Goal: Task Accomplishment & Management: Use online tool/utility

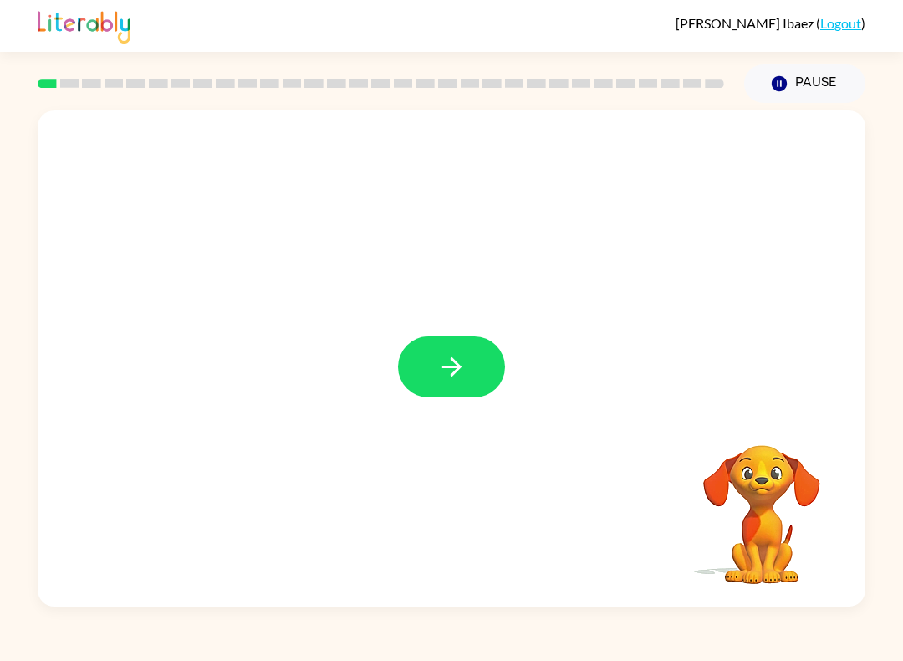
click at [455, 366] on icon "button" at bounding box center [451, 366] width 29 height 29
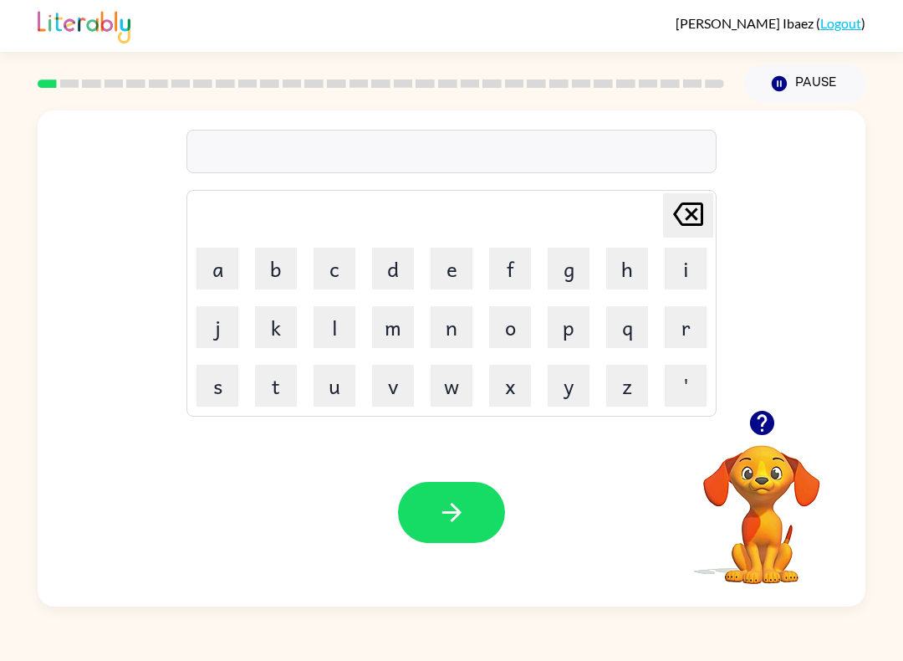
click at [478, 483] on button "button" at bounding box center [451, 512] width 107 height 61
click at [687, 309] on button "r" at bounding box center [686, 327] width 42 height 42
click at [693, 259] on button "i" at bounding box center [686, 269] width 42 height 42
click at [413, 398] on button "v" at bounding box center [393, 386] width 42 height 42
click at [463, 268] on button "e" at bounding box center [452, 269] width 42 height 42
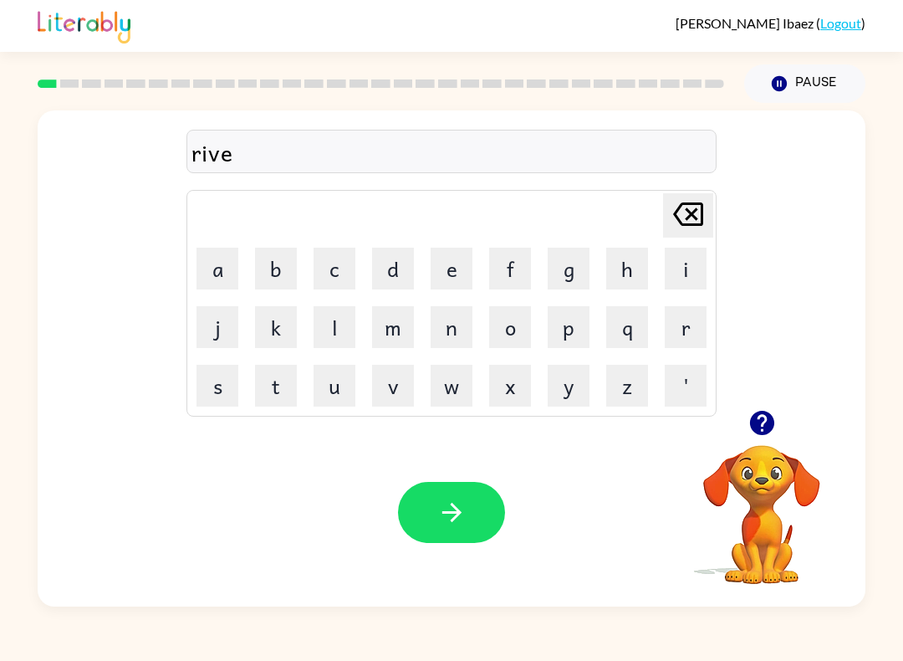
click at [691, 322] on button "r" at bounding box center [686, 327] width 42 height 42
click at [412, 527] on button "button" at bounding box center [451, 512] width 107 height 61
click at [684, 325] on button "r" at bounding box center [686, 327] width 42 height 42
click at [508, 317] on button "o" at bounding box center [510, 327] width 42 height 42
click at [341, 381] on button "u" at bounding box center [335, 386] width 42 height 42
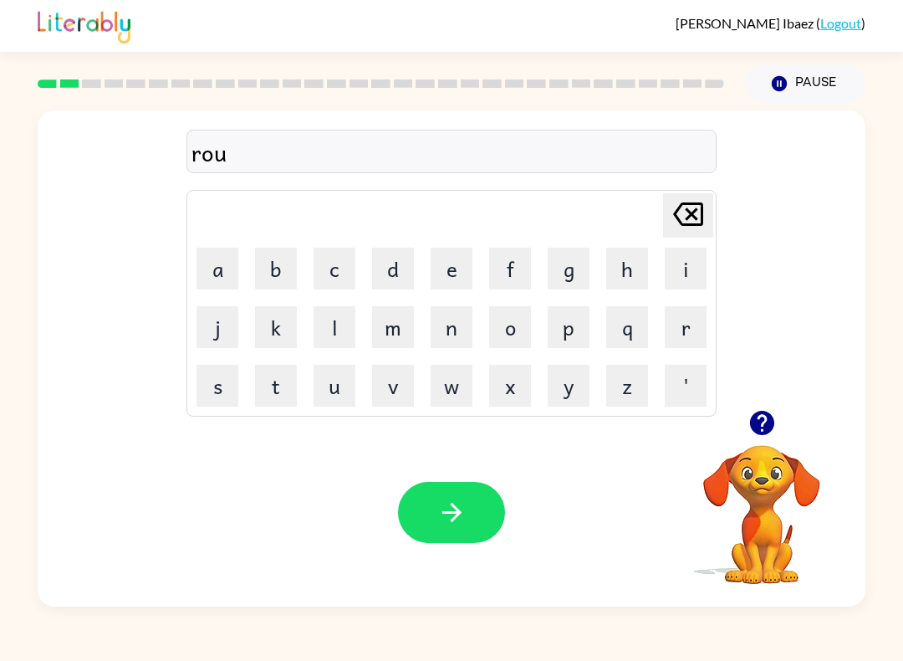
click at [442, 332] on button "n" at bounding box center [452, 327] width 42 height 42
click at [395, 285] on button "d" at bounding box center [393, 269] width 42 height 42
click at [437, 541] on button "button" at bounding box center [451, 512] width 107 height 61
click at [394, 329] on button "m" at bounding box center [393, 327] width 42 height 42
click at [203, 274] on button "a" at bounding box center [218, 269] width 42 height 42
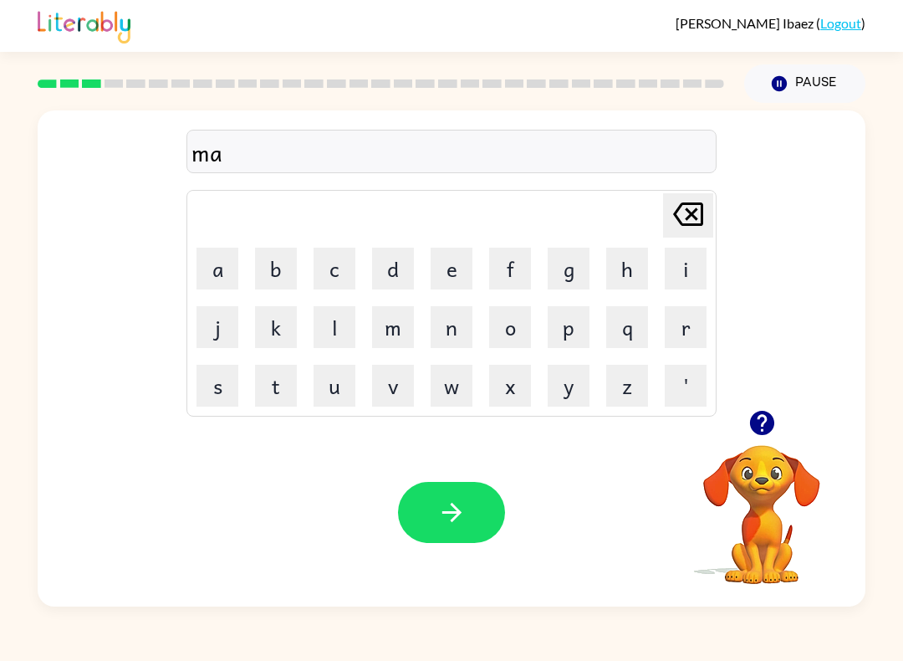
click at [332, 265] on button "c" at bounding box center [335, 269] width 42 height 42
click at [642, 279] on button "h" at bounding box center [627, 269] width 42 height 42
click at [703, 268] on button "i" at bounding box center [686, 269] width 42 height 42
click at [469, 345] on button "n" at bounding box center [452, 327] width 42 height 42
click at [464, 258] on button "e" at bounding box center [452, 269] width 42 height 42
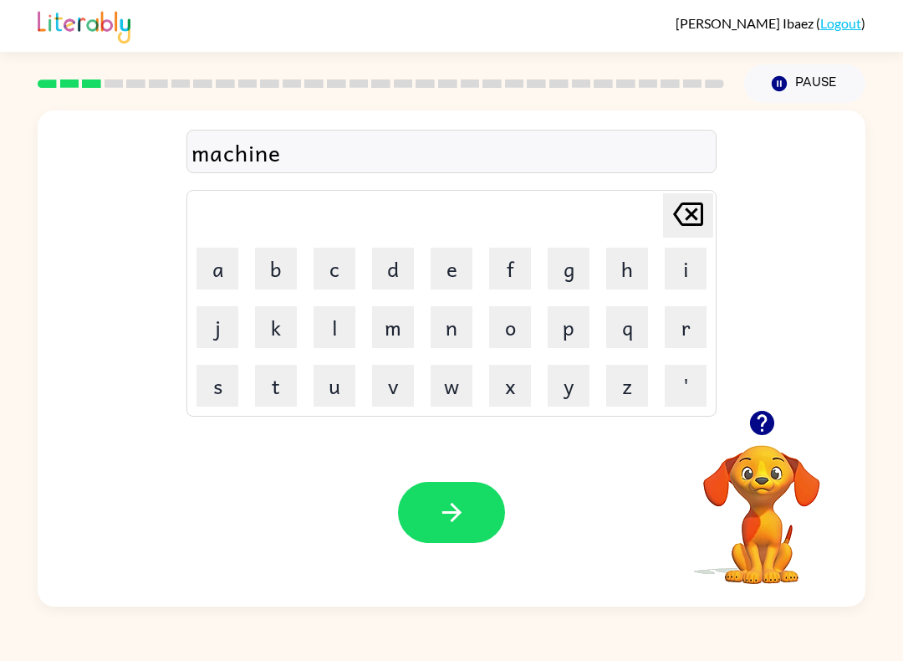
click at [415, 511] on button "button" at bounding box center [451, 512] width 107 height 61
click at [265, 390] on button "t" at bounding box center [276, 386] width 42 height 42
click at [679, 337] on button "r" at bounding box center [686, 327] width 42 height 42
click at [227, 269] on button "a" at bounding box center [218, 269] width 42 height 42
click at [689, 289] on button "i" at bounding box center [686, 269] width 42 height 42
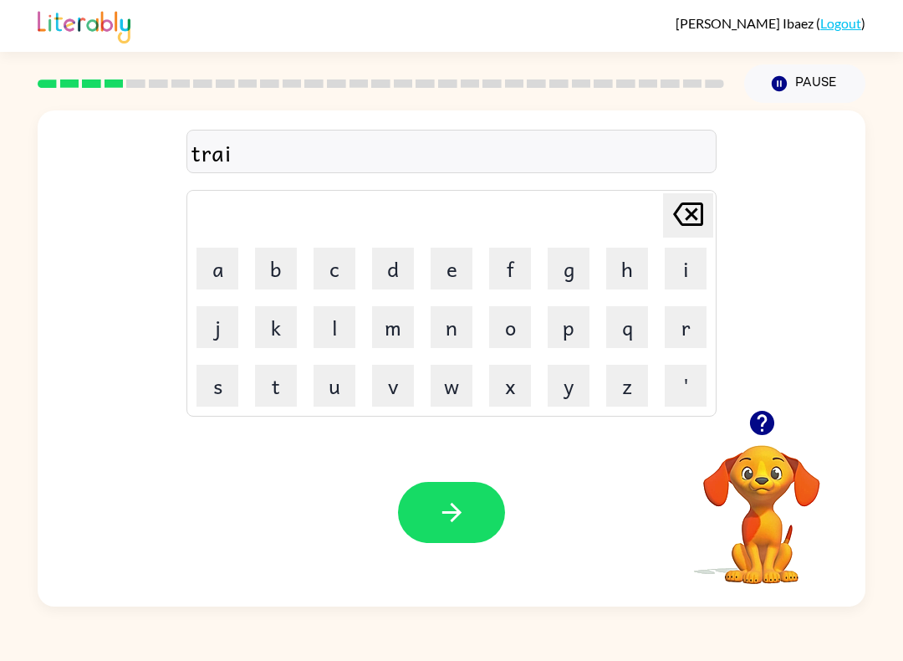
click at [462, 331] on button "n" at bounding box center [452, 327] width 42 height 42
click at [445, 540] on button "button" at bounding box center [451, 512] width 107 height 61
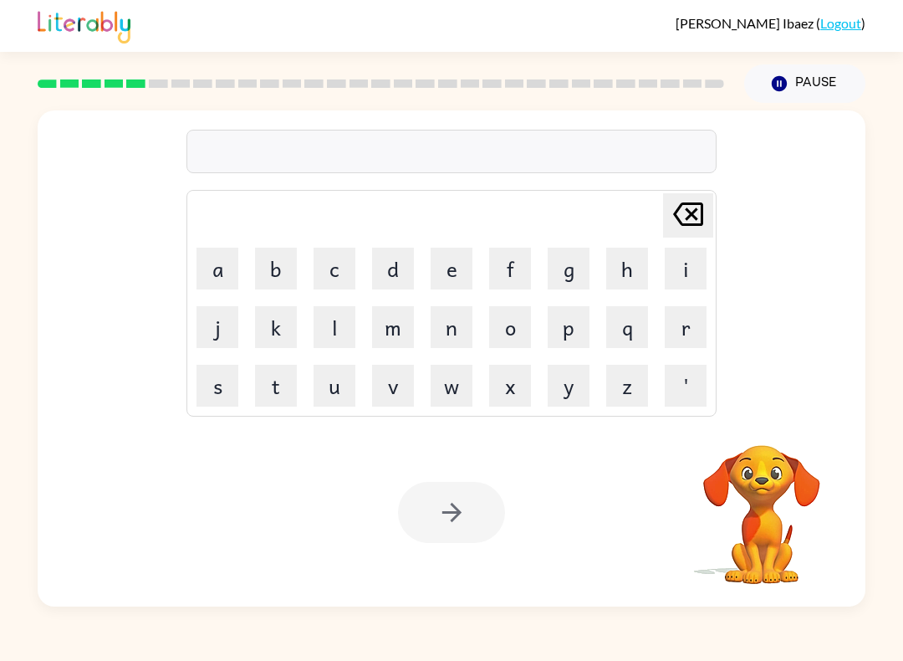
click at [255, 336] on button "k" at bounding box center [276, 327] width 42 height 42
click at [603, 289] on td "h" at bounding box center [627, 268] width 57 height 57
click at [586, 278] on button "g" at bounding box center [569, 269] width 42 height 42
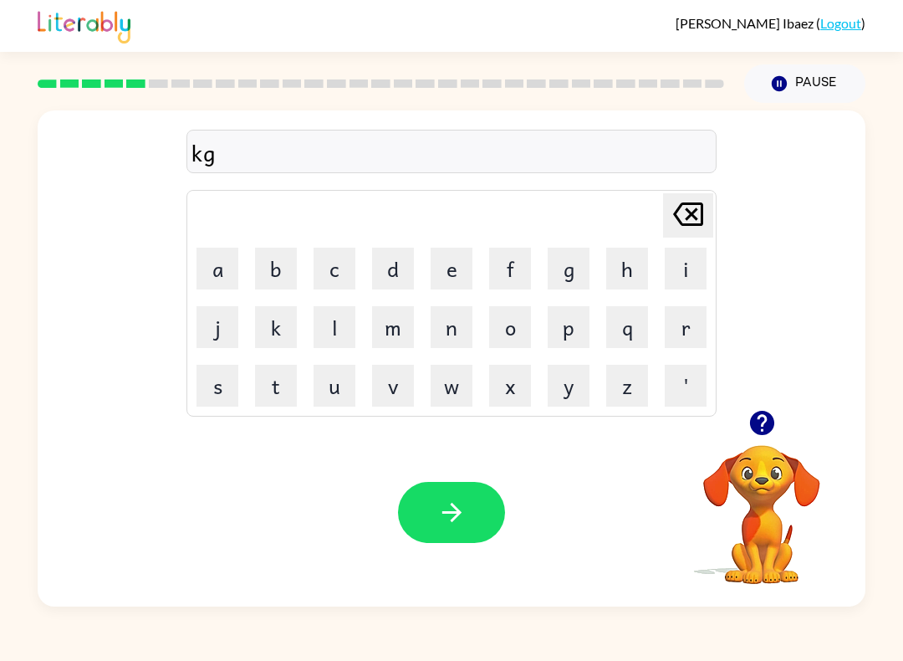
click at [458, 517] on icon "button" at bounding box center [451, 512] width 29 height 29
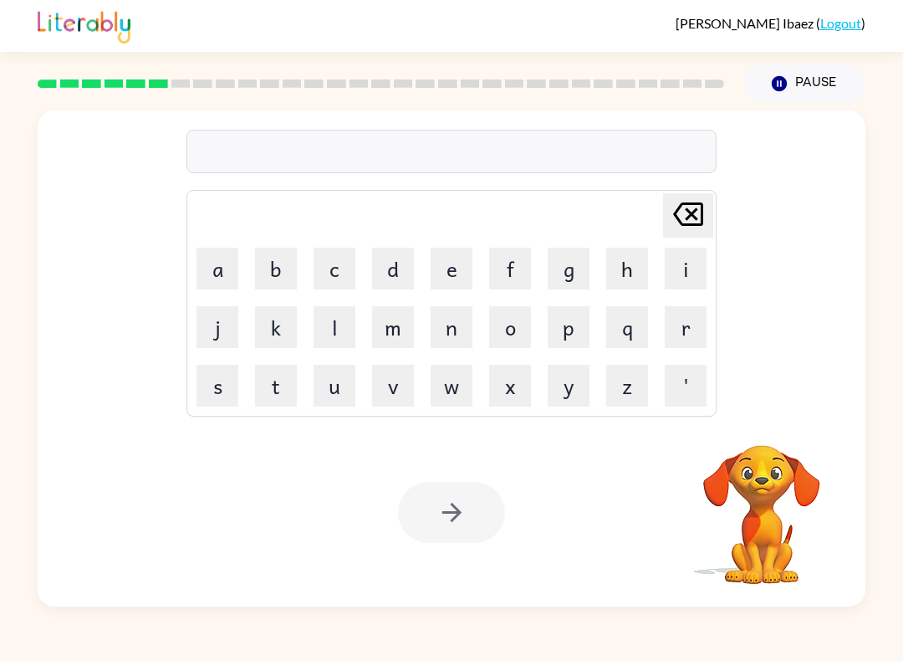
click at [377, 376] on button "v" at bounding box center [393, 386] width 42 height 42
click at [204, 285] on button "a" at bounding box center [218, 269] width 42 height 42
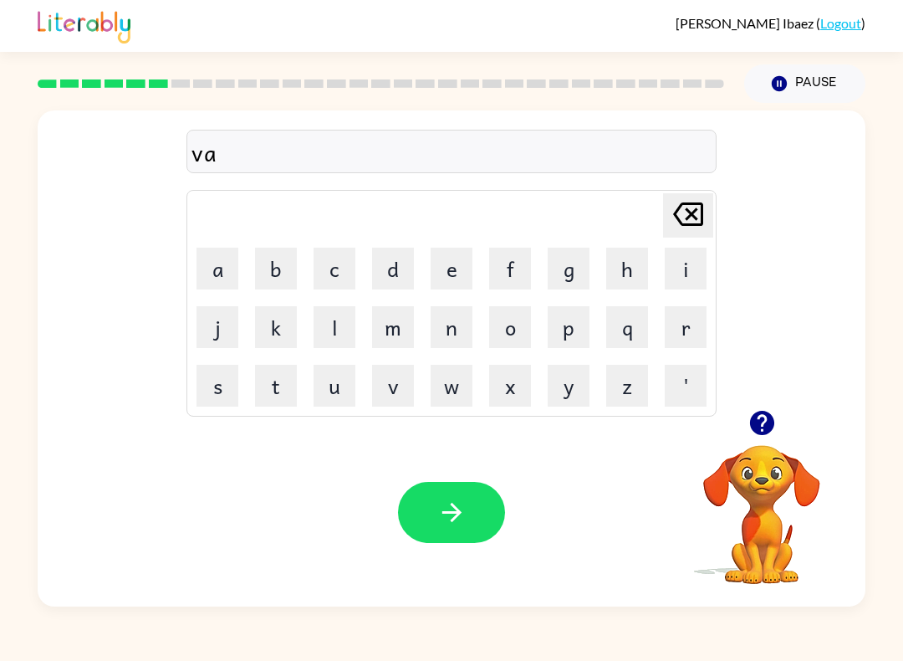
click at [343, 248] on button "c" at bounding box center [335, 269] width 42 height 42
click at [211, 281] on button "a" at bounding box center [218, 269] width 42 height 42
click at [447, 488] on button "button" at bounding box center [451, 512] width 107 height 61
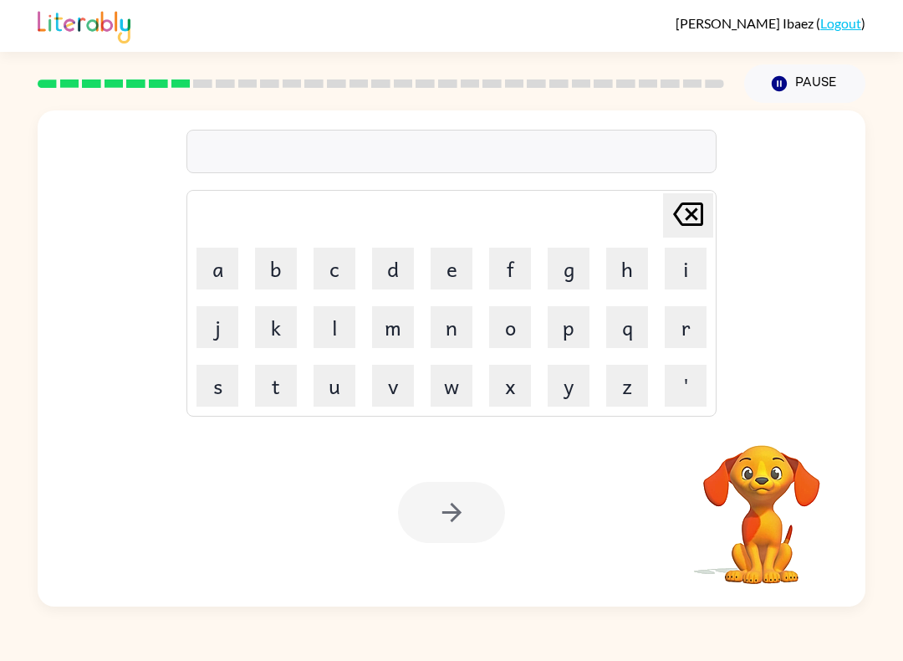
click at [423, 655] on div "[PERSON_NAME] ( Logout ) Pause Pause Delete Delete last character input a b c d…" at bounding box center [451, 330] width 903 height 661
click at [398, 656] on div "[PERSON_NAME] ( Logout ) Pause Pause Delete Delete last character input a b c d…" at bounding box center [451, 330] width 903 height 661
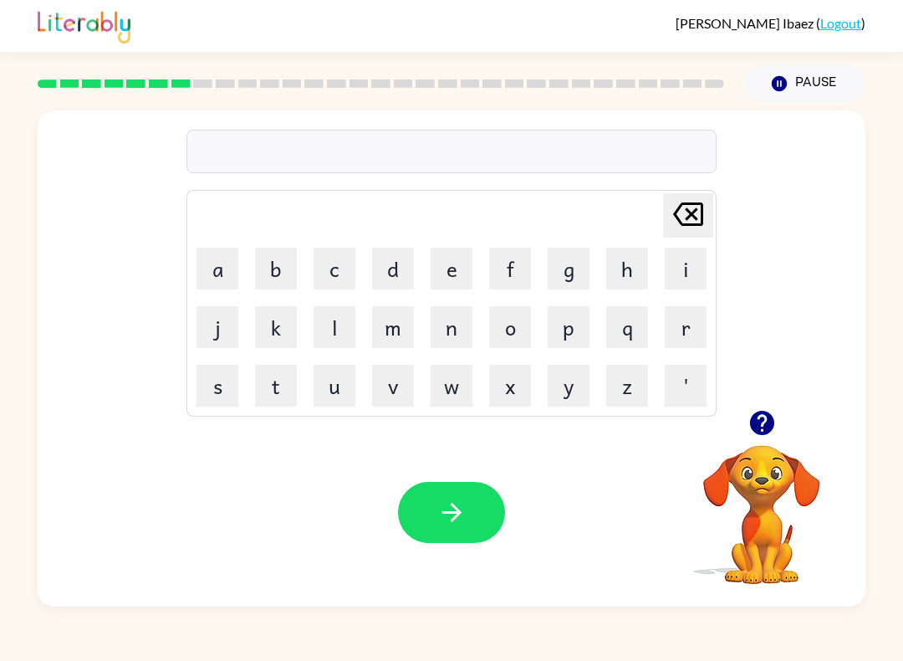
click at [567, 329] on button "p" at bounding box center [569, 327] width 42 height 42
click at [335, 390] on button "u" at bounding box center [335, 386] width 42 height 42
click at [382, 268] on button "d" at bounding box center [393, 269] width 42 height 42
click at [325, 334] on button "l" at bounding box center [335, 327] width 42 height 42
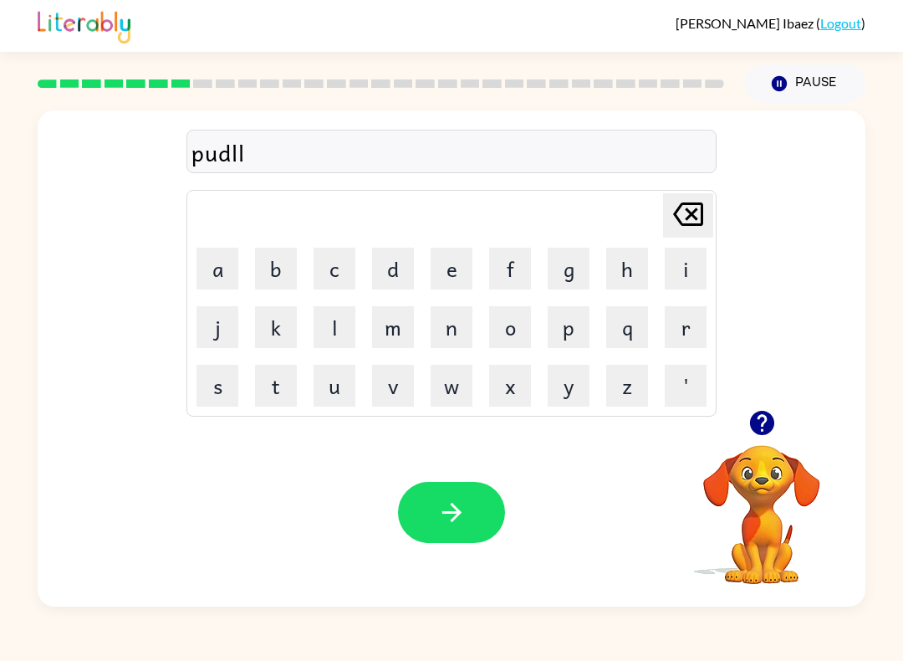
click at [693, 233] on icon "[PERSON_NAME] last character input" at bounding box center [688, 214] width 40 height 40
click at [452, 264] on button "e" at bounding box center [452, 269] width 42 height 42
click at [452, 519] on icon "button" at bounding box center [451, 512] width 19 height 19
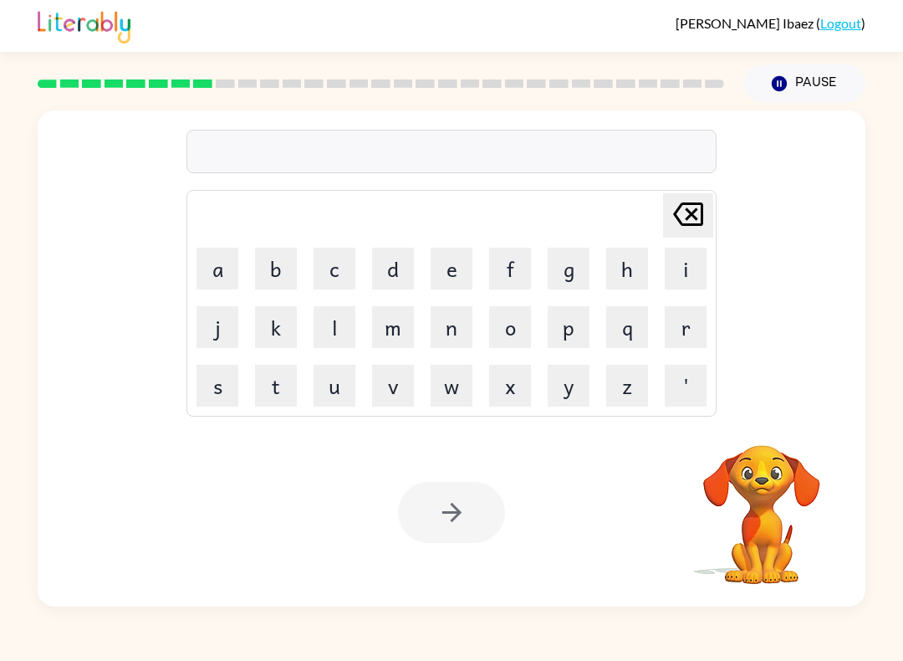
click at [393, 321] on button "m" at bounding box center [393, 327] width 42 height 42
click at [684, 273] on button "i" at bounding box center [686, 269] width 42 height 42
click at [677, 321] on button "r" at bounding box center [686, 327] width 42 height 42
click at [675, 267] on button "i" at bounding box center [686, 269] width 42 height 42
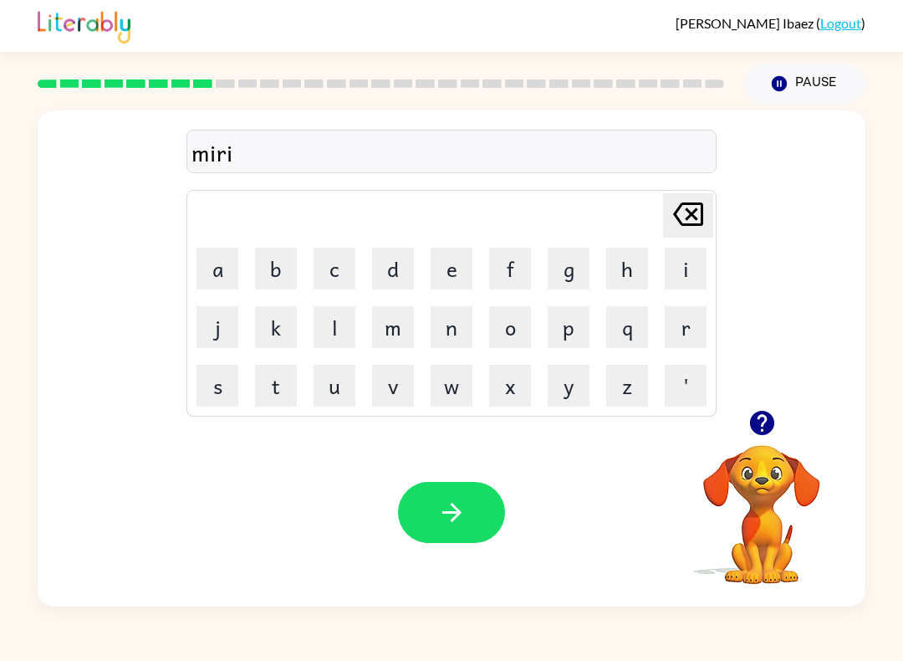
click at [345, 284] on button "c" at bounding box center [335, 269] width 42 height 42
click at [213, 268] on button "a" at bounding box center [218, 269] width 42 height 42
click at [330, 333] on button "l" at bounding box center [335, 327] width 42 height 42
click at [444, 266] on button "e" at bounding box center [452, 269] width 42 height 42
click at [446, 496] on button "button" at bounding box center [451, 512] width 107 height 61
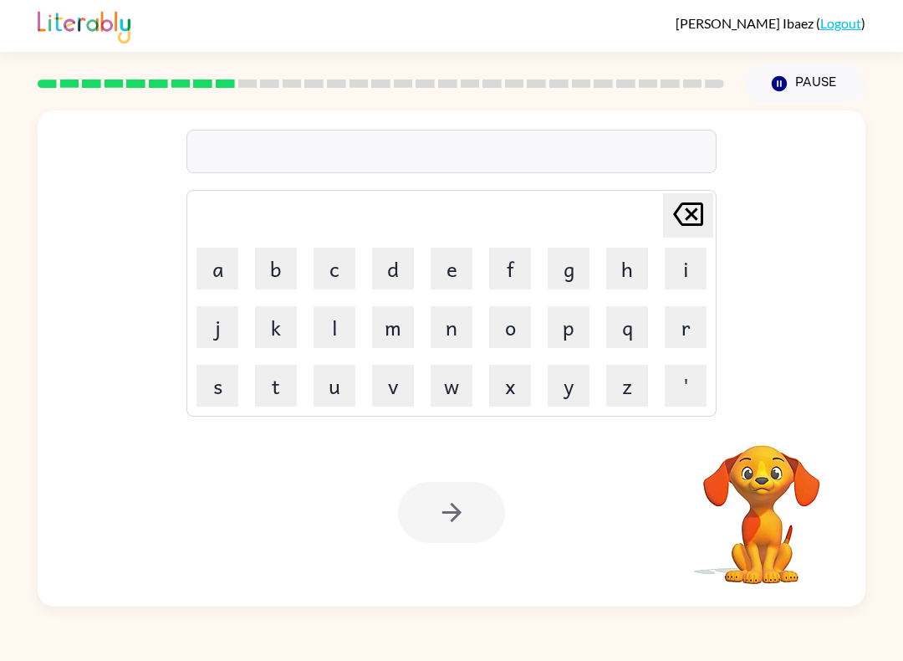
click at [394, 335] on button "m" at bounding box center [393, 327] width 42 height 42
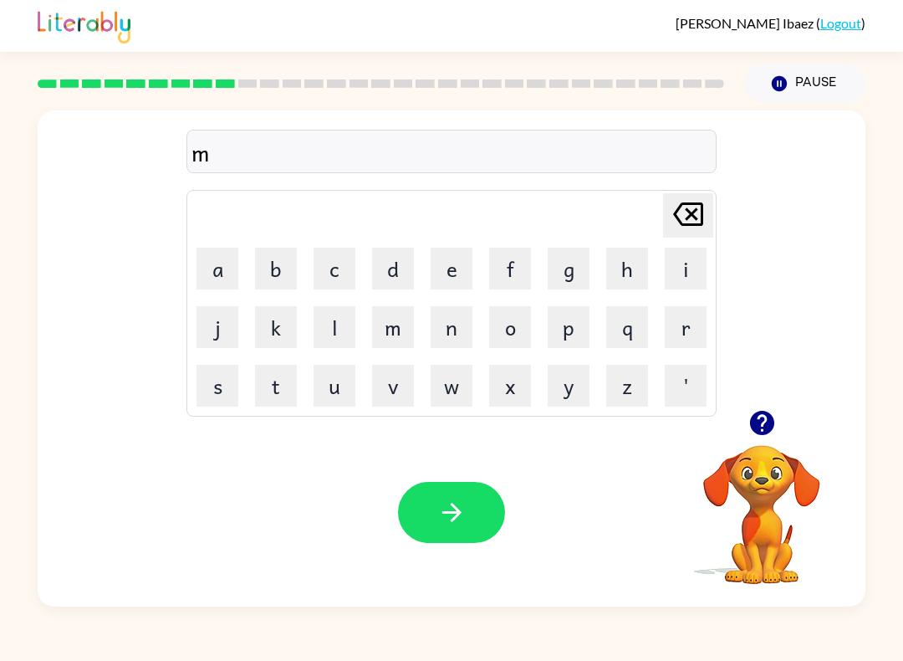
click at [682, 274] on button "i" at bounding box center [686, 269] width 42 height 42
click at [719, 302] on div "mi Delete Delete last character input a b c d e f g h i j k l m n o p q r s t u…" at bounding box center [452, 259] width 828 height 299
click at [383, 278] on button "d" at bounding box center [393, 269] width 42 height 42
click at [431, 557] on div "Your browser must support playing .mp4 files to use Literably. Please try using…" at bounding box center [452, 512] width 828 height 188
click at [479, 539] on button "button" at bounding box center [451, 512] width 107 height 61
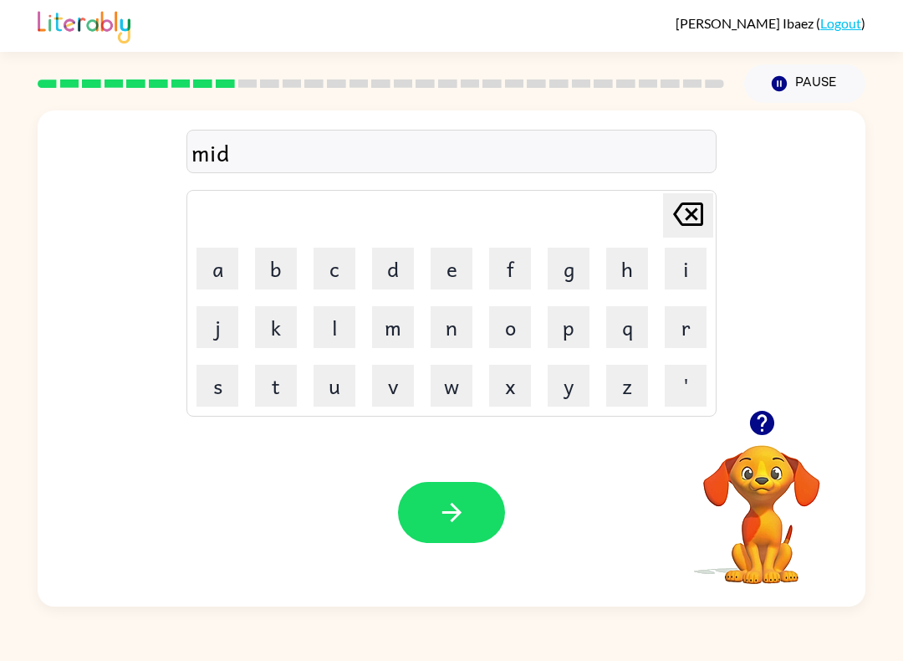
click at [520, 493] on div "Your browser must support playing .mp4 files to use Literably. Please try using…" at bounding box center [452, 512] width 828 height 188
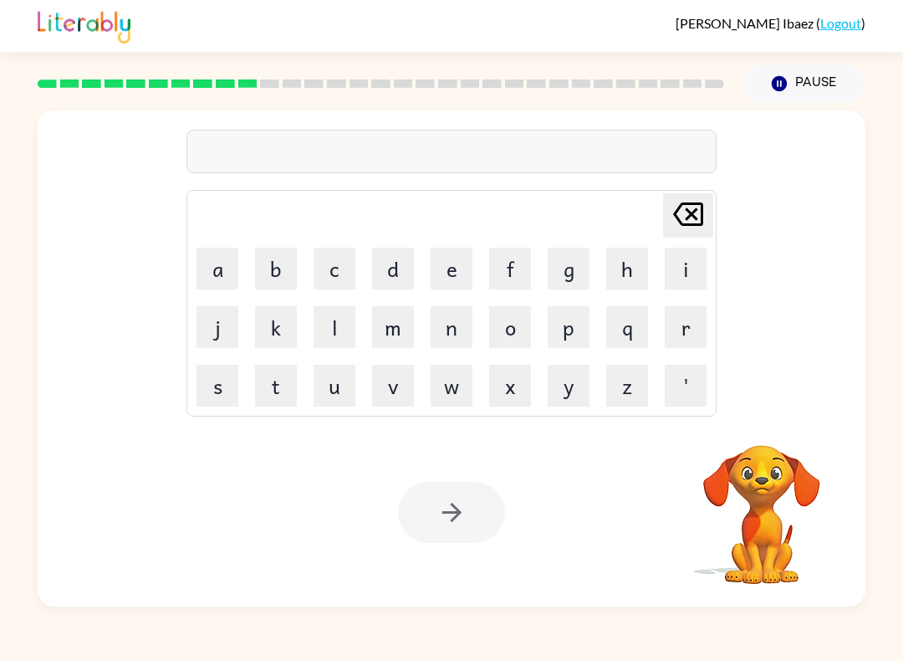
click at [396, 262] on button "d" at bounding box center [393, 269] width 42 height 42
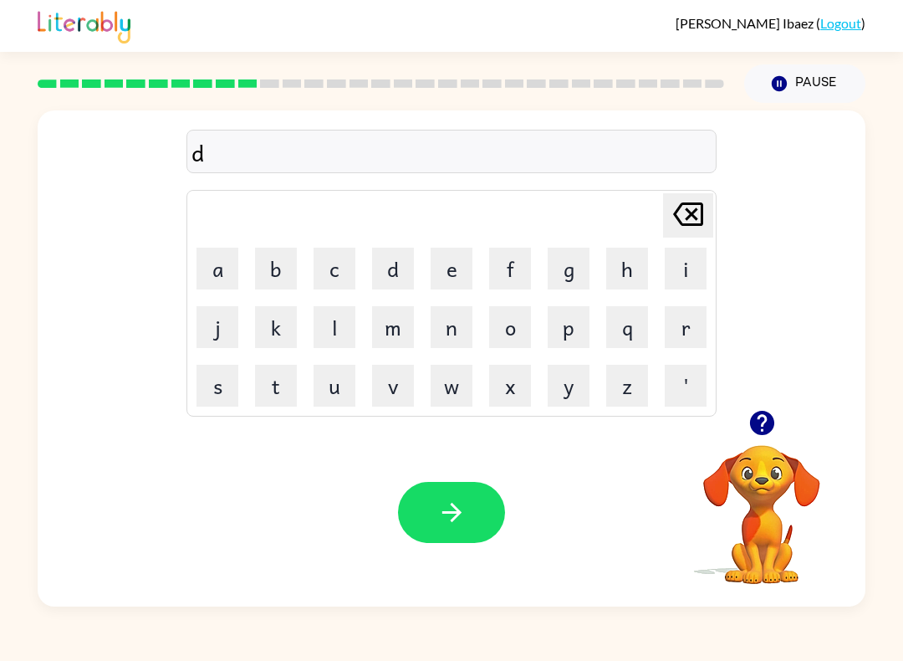
click at [226, 393] on button "s" at bounding box center [218, 386] width 42 height 42
click at [451, 529] on button "button" at bounding box center [451, 512] width 107 height 61
click at [804, 266] on div "[PERSON_NAME] last character input a b c d e f g h i j k l m n o p q r s t u v …" at bounding box center [452, 259] width 828 height 299
click at [706, 332] on button "r" at bounding box center [686, 327] width 42 height 42
click at [468, 552] on div "Your browser must support playing .mp4 files to use Literably. Please try using…" at bounding box center [452, 512] width 828 height 188
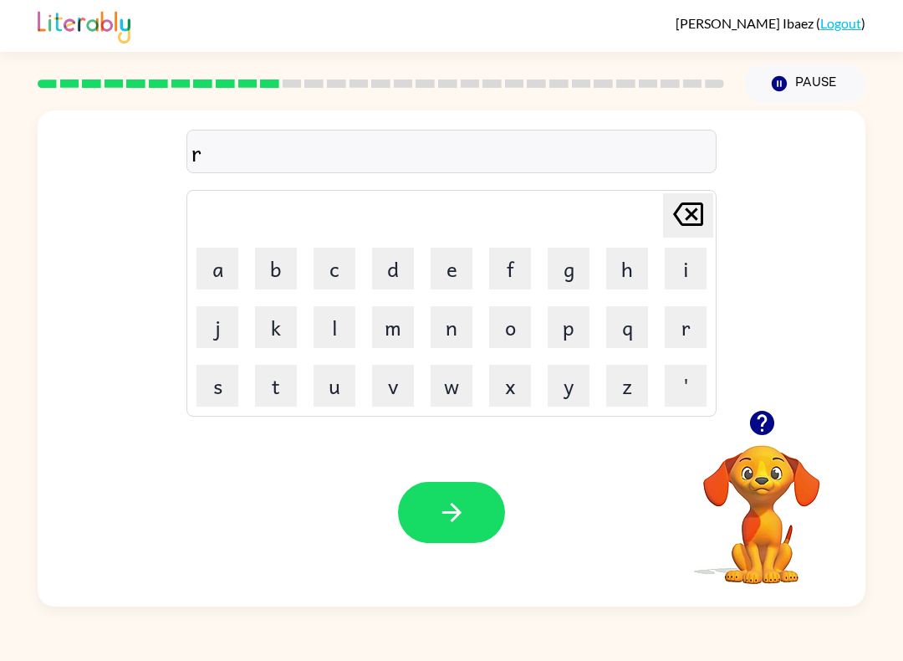
click at [483, 324] on td "o" at bounding box center [510, 327] width 57 height 57
click at [526, 332] on button "o" at bounding box center [510, 327] width 42 height 42
click at [230, 280] on button "a" at bounding box center [218, 269] width 42 height 42
click at [398, 265] on button "d" at bounding box center [393, 269] width 42 height 42
click at [445, 494] on button "button" at bounding box center [451, 512] width 107 height 61
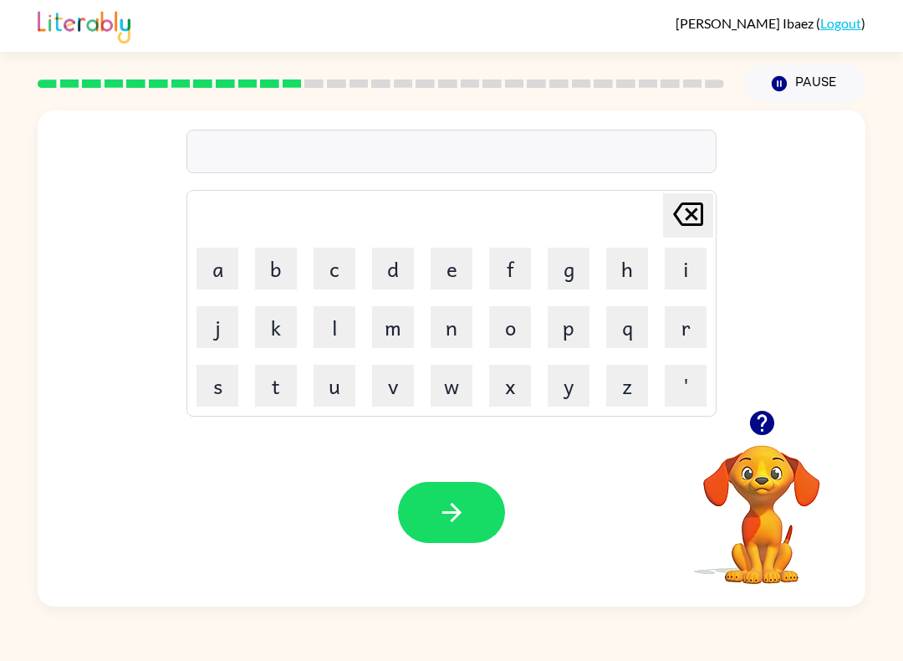
click at [351, 381] on button "u" at bounding box center [335, 386] width 42 height 42
click at [566, 340] on button "p" at bounding box center [569, 327] width 42 height 42
click at [562, 264] on button "g" at bounding box center [569, 269] width 42 height 42
click at [673, 330] on button "r" at bounding box center [686, 327] width 42 height 42
click at [221, 267] on button "a" at bounding box center [218, 269] width 42 height 42
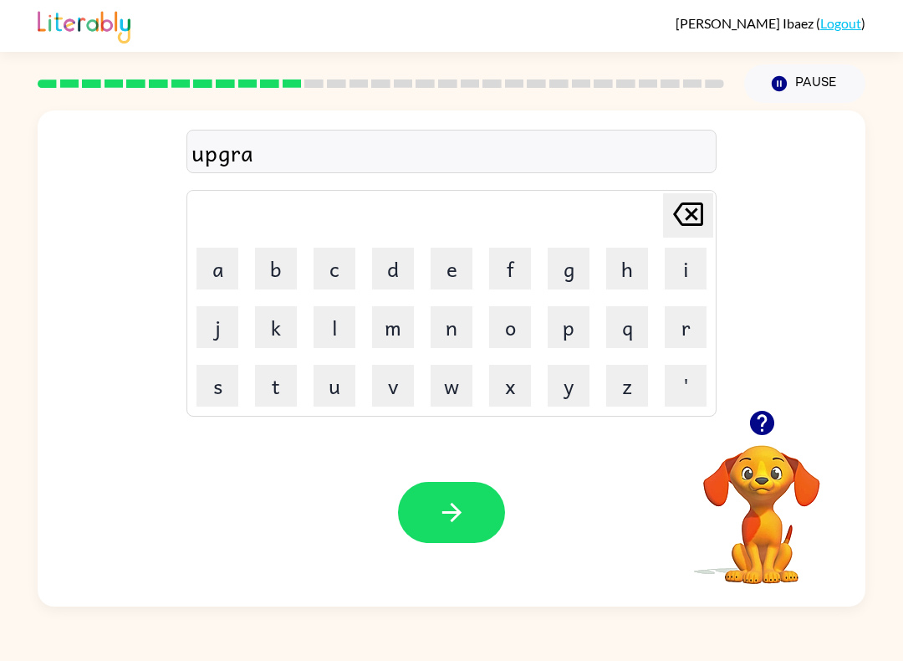
click at [391, 272] on button "d" at bounding box center [393, 269] width 42 height 42
click at [461, 269] on button "e" at bounding box center [452, 269] width 42 height 42
click at [439, 534] on button "button" at bounding box center [451, 512] width 107 height 61
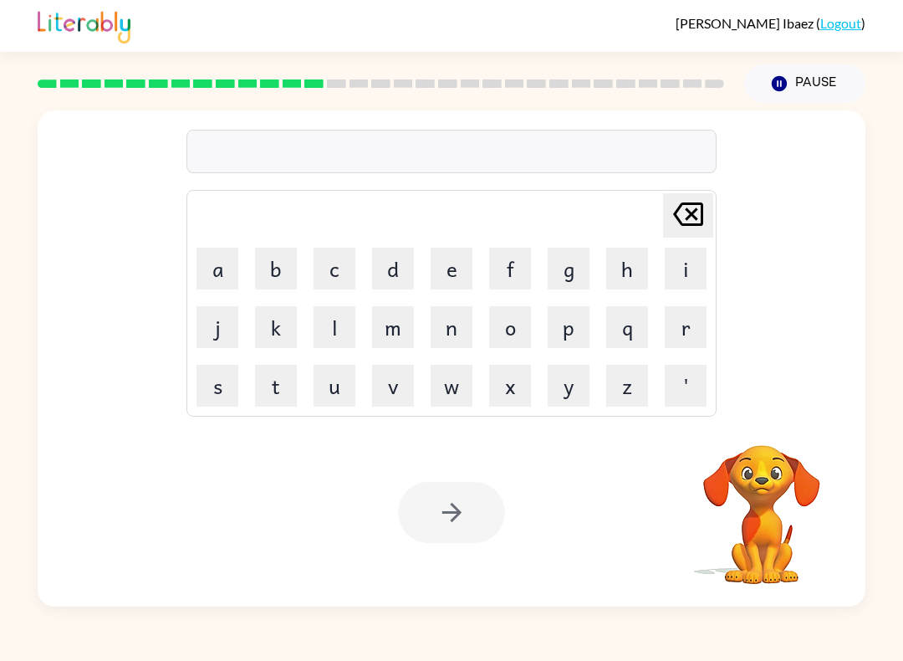
click at [895, 327] on div "[PERSON_NAME] last character input a b c d e f g h i j k l m n o p q r s t u v …" at bounding box center [451, 355] width 903 height 504
click at [855, 323] on div "[PERSON_NAME] last character input a b c d e f g h i j k l m n o p q r s t u v …" at bounding box center [452, 259] width 828 height 299
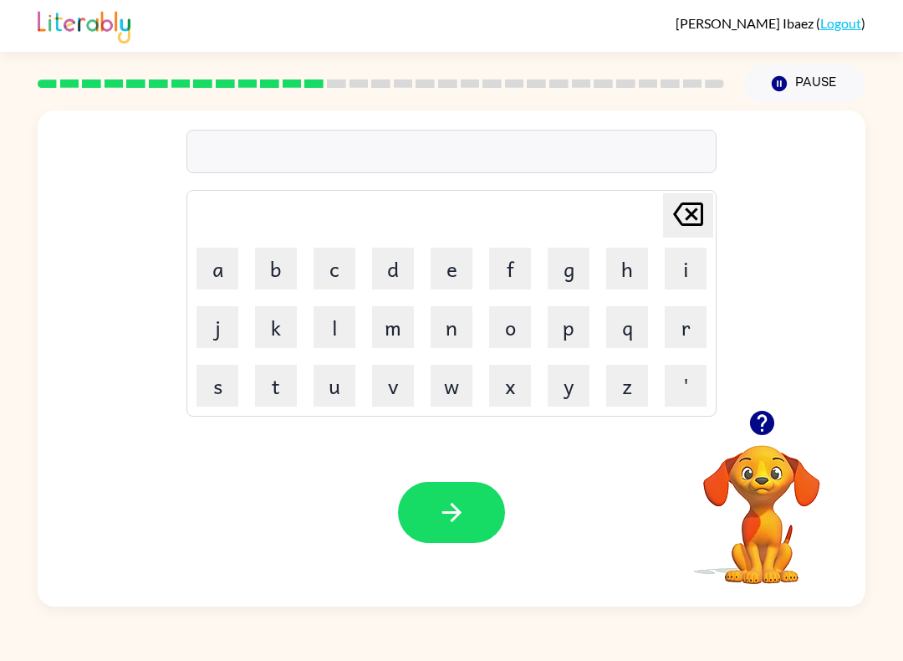
click at [378, 330] on button "m" at bounding box center [393, 327] width 42 height 42
click at [211, 274] on button "a" at bounding box center [218, 269] width 42 height 42
click at [431, 334] on button "n" at bounding box center [452, 327] width 42 height 42
click at [450, 272] on button "e" at bounding box center [452, 269] width 42 height 42
click at [223, 387] on button "s" at bounding box center [218, 386] width 42 height 42
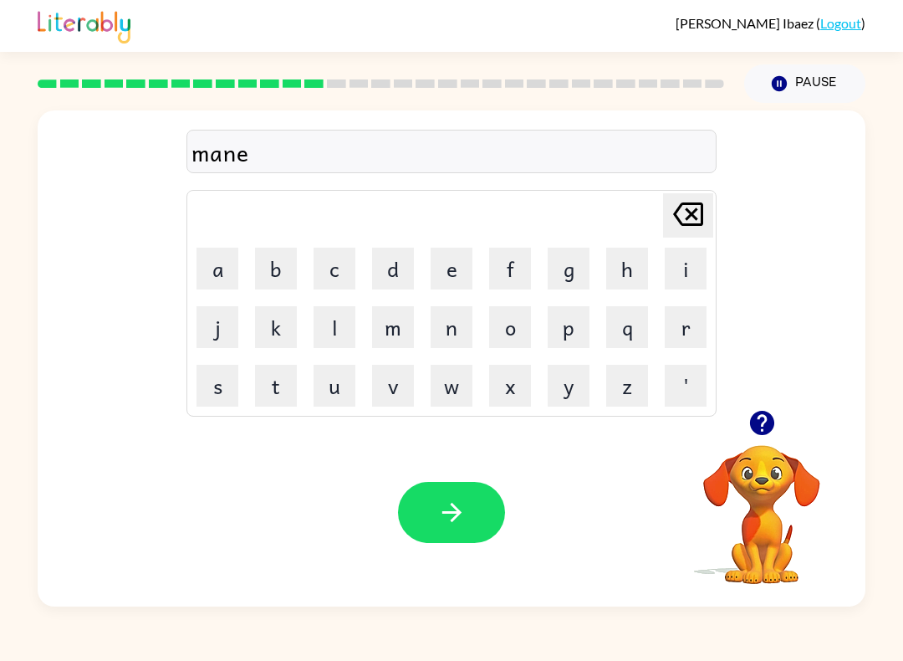
click at [222, 386] on button "s" at bounding box center [218, 386] width 42 height 42
click at [688, 211] on icon at bounding box center [688, 213] width 30 height 23
click at [409, 517] on button "button" at bounding box center [451, 512] width 107 height 61
click at [270, 270] on button "b" at bounding box center [276, 269] width 42 height 42
click at [336, 392] on button "u" at bounding box center [335, 386] width 42 height 42
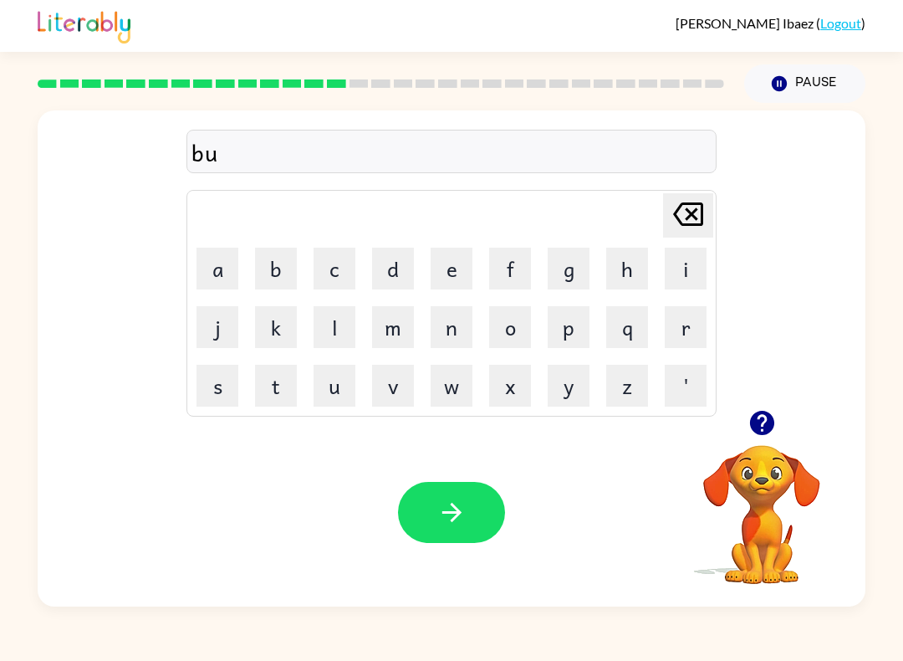
click at [456, 323] on button "n" at bounding box center [452, 327] width 42 height 42
click at [503, 327] on button "o" at bounding box center [510, 327] width 42 height 42
click at [336, 396] on button "u" at bounding box center [335, 386] width 42 height 42
click at [215, 394] on button "s" at bounding box center [218, 386] width 42 height 42
click at [446, 516] on icon "button" at bounding box center [451, 512] width 29 height 29
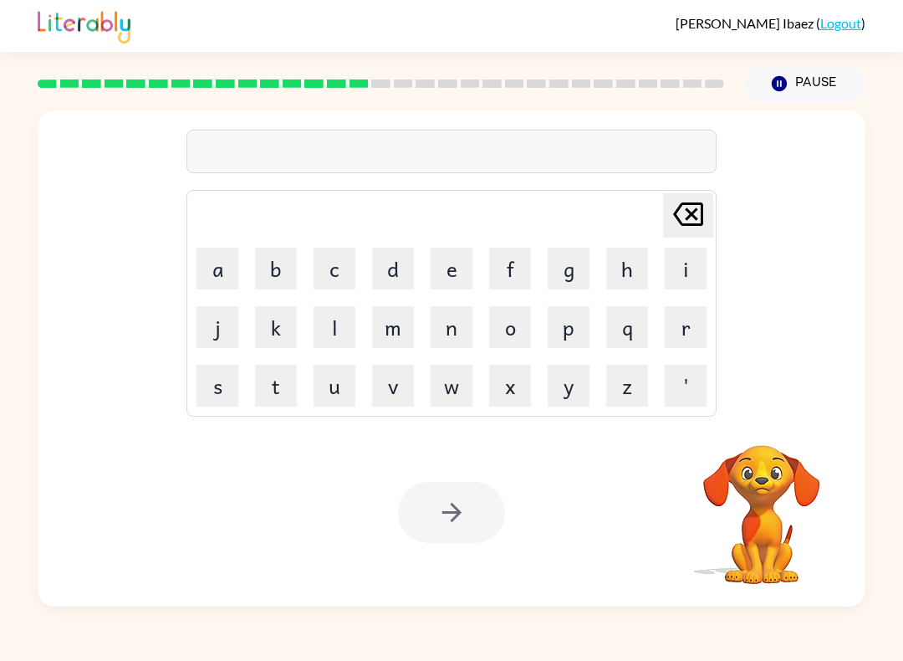
click at [215, 418] on div "[PERSON_NAME] last character input a b c d e f g h i j k l m n o p q r s t u v …" at bounding box center [452, 358] width 828 height 496
click at [218, 287] on button "a" at bounding box center [218, 269] width 42 height 42
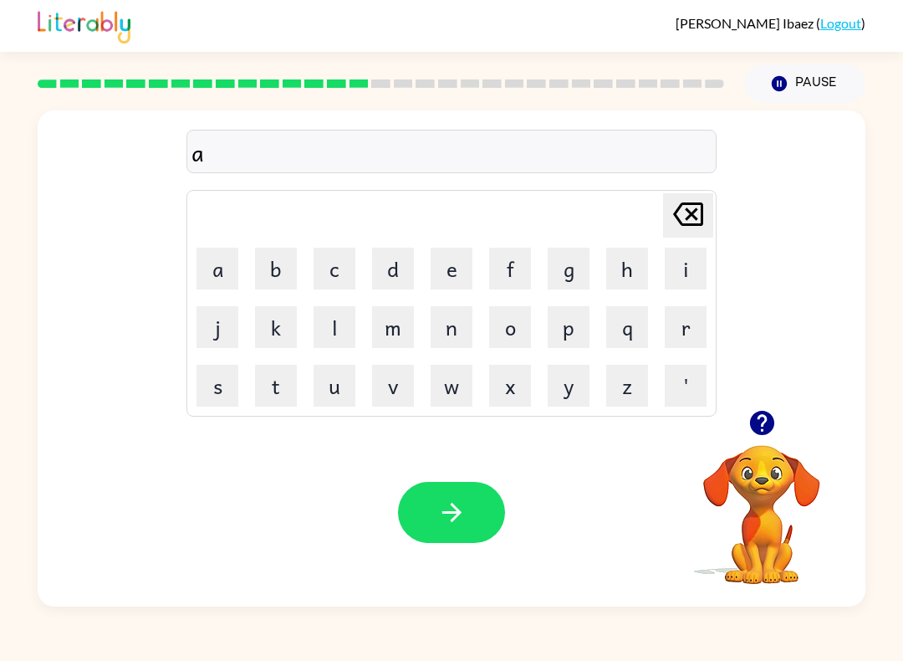
click at [682, 227] on icon "[PERSON_NAME] last character input" at bounding box center [688, 214] width 40 height 40
click at [207, 382] on button "s" at bounding box center [218, 386] width 42 height 42
click at [198, 282] on button "a" at bounding box center [218, 269] width 42 height 42
click at [455, 379] on button "w" at bounding box center [452, 386] width 42 height 42
click at [682, 327] on button "r" at bounding box center [686, 327] width 42 height 42
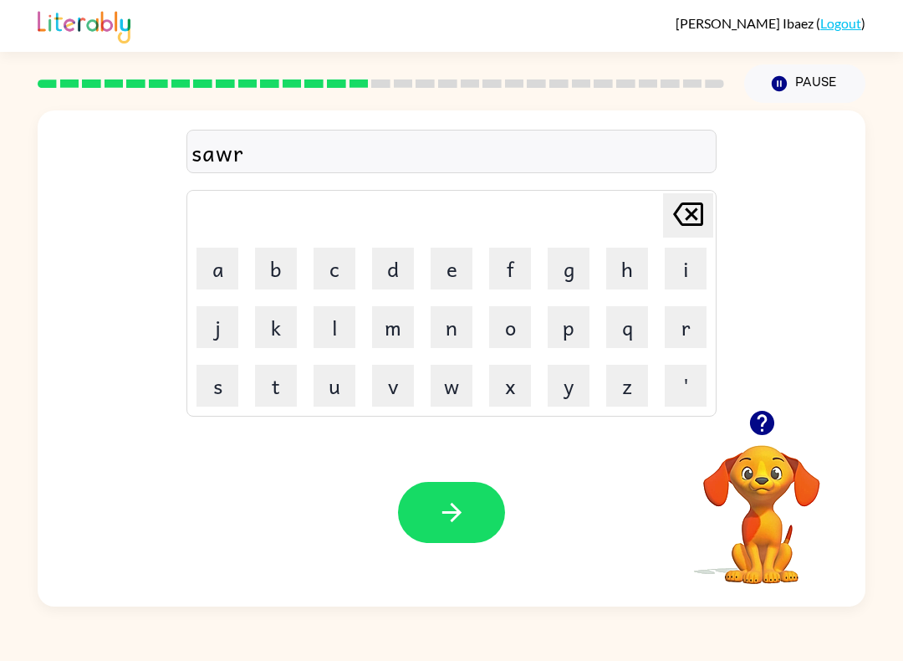
click at [381, 314] on button "m" at bounding box center [393, 327] width 42 height 42
click at [445, 508] on icon "button" at bounding box center [451, 512] width 29 height 29
click at [704, 323] on button "r" at bounding box center [686, 327] width 42 height 42
click at [211, 268] on button "a" at bounding box center [218, 269] width 42 height 42
click at [387, 306] on button "m" at bounding box center [393, 327] width 42 height 42
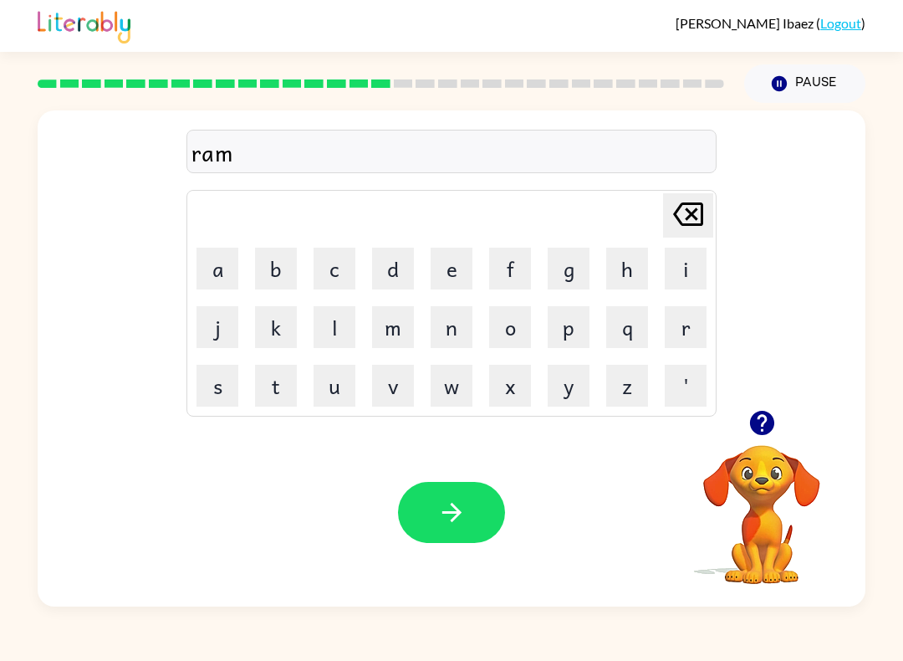
click at [412, 487] on button "button" at bounding box center [451, 512] width 107 height 61
click at [417, 528] on div at bounding box center [451, 512] width 107 height 61
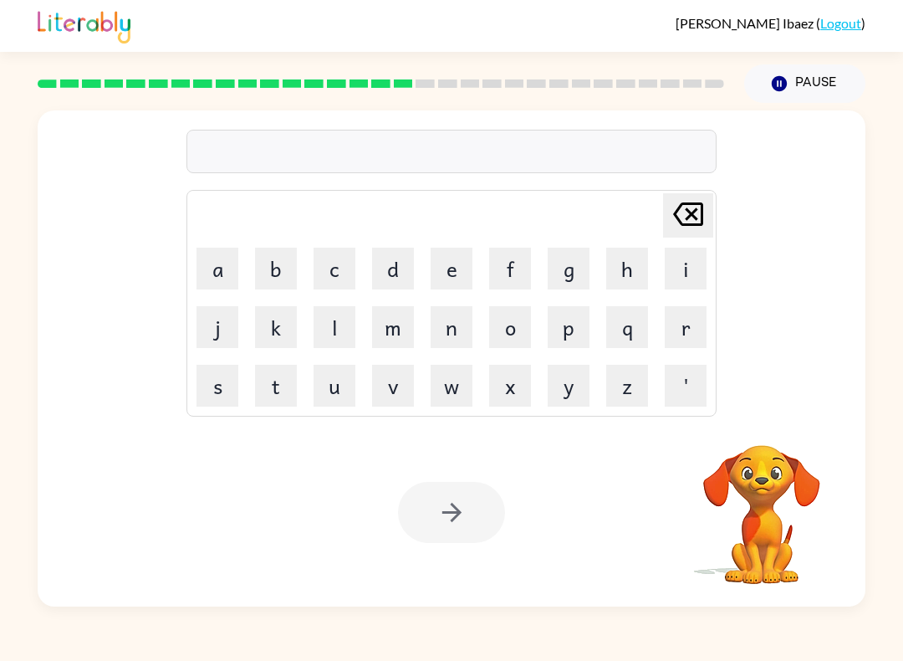
click at [383, 655] on div "[PERSON_NAME] ( Logout ) Pause Pause Delete Delete last character input a b c d…" at bounding box center [451, 330] width 903 height 661
click at [576, 335] on button "p" at bounding box center [569, 327] width 42 height 42
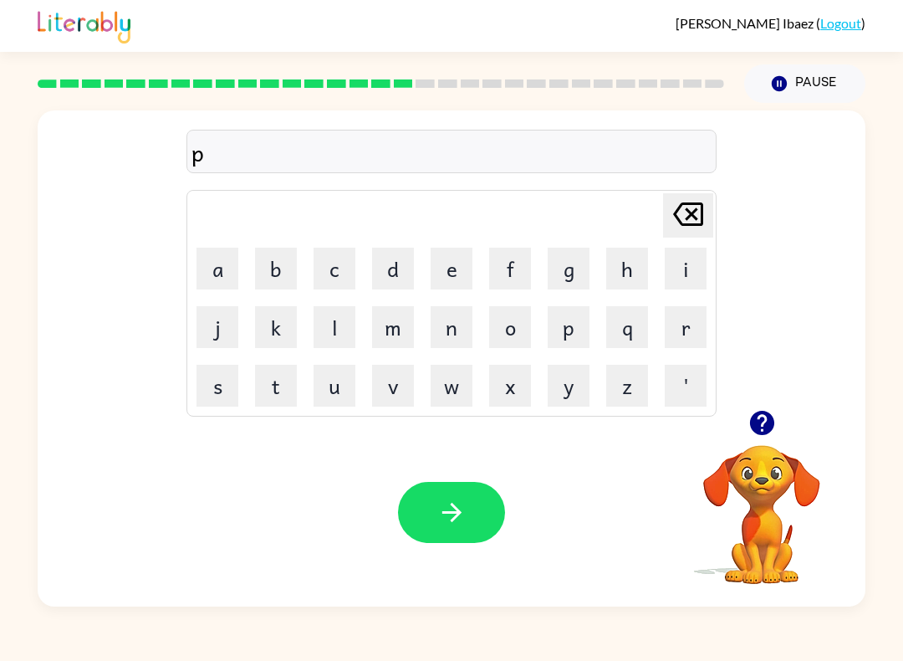
click at [703, 215] on icon at bounding box center [688, 213] width 30 height 23
click at [252, 278] on td "b" at bounding box center [276, 268] width 57 height 57
click at [251, 278] on td "b" at bounding box center [276, 268] width 57 height 57
click at [271, 272] on button "b" at bounding box center [276, 269] width 42 height 42
click at [445, 514] on icon "button" at bounding box center [451, 512] width 29 height 29
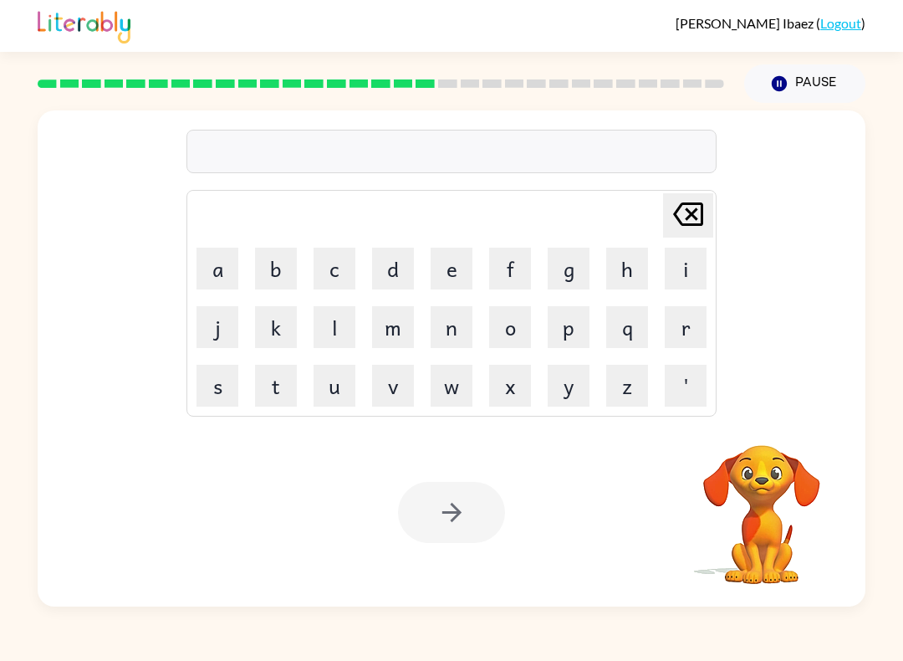
click at [688, 347] on button "r" at bounding box center [686, 327] width 42 height 42
click at [686, 255] on button "i" at bounding box center [686, 269] width 42 height 42
click at [423, 520] on div at bounding box center [451, 512] width 107 height 61
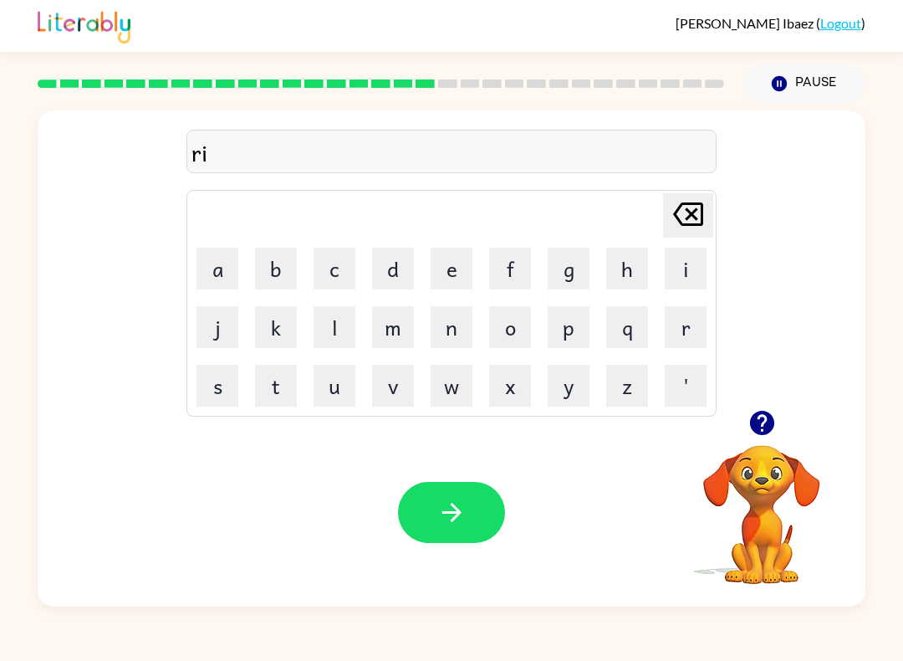
click at [447, 527] on icon "button" at bounding box center [451, 512] width 29 height 29
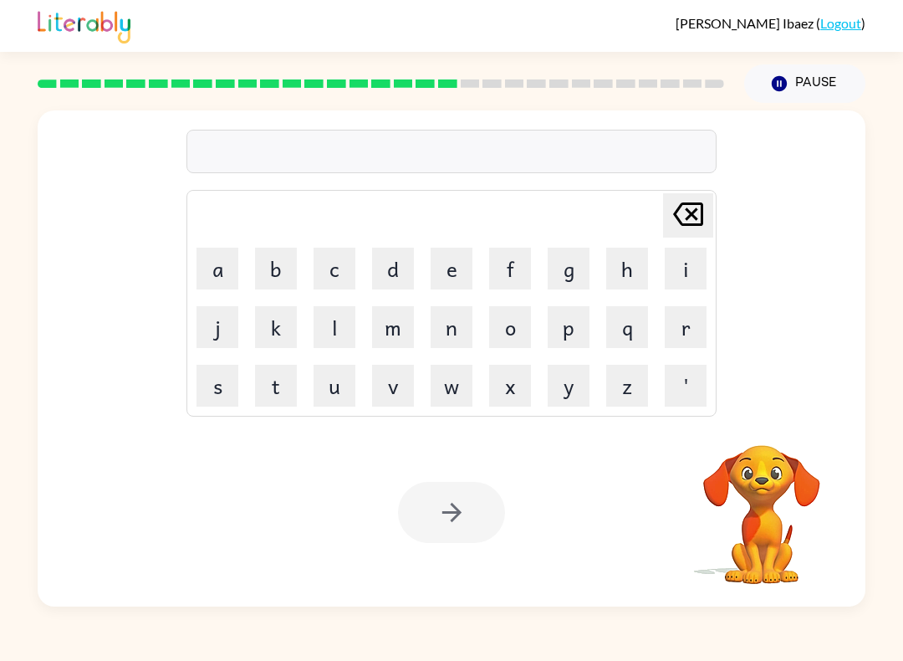
click at [197, 268] on button "a" at bounding box center [218, 269] width 42 height 42
click at [687, 335] on button "r" at bounding box center [686, 327] width 42 height 42
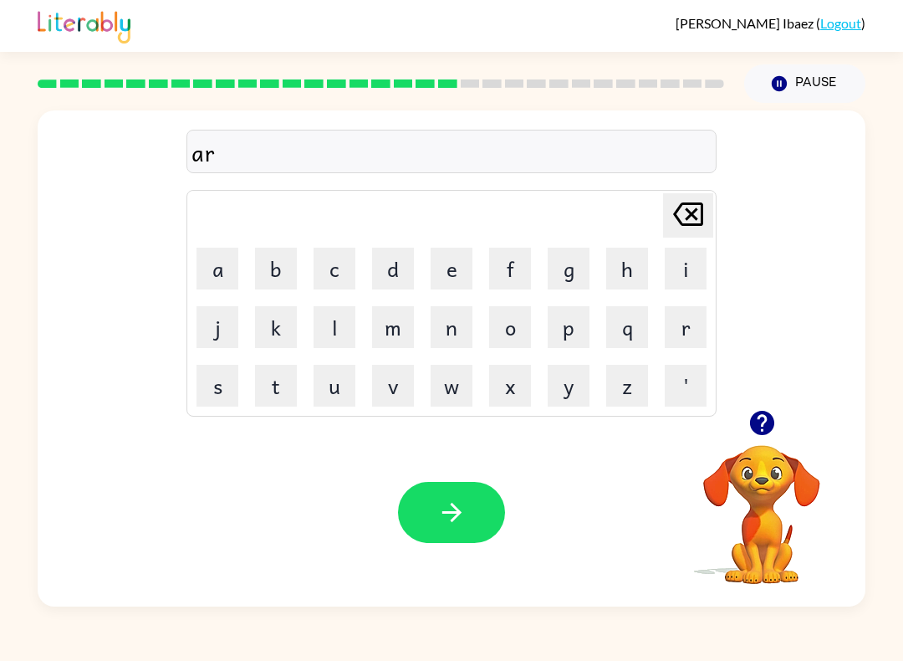
click at [324, 276] on button "c" at bounding box center [335, 269] width 42 height 42
click at [629, 268] on button "h" at bounding box center [627, 269] width 42 height 42
click at [452, 274] on button "e" at bounding box center [452, 269] width 42 height 42
click at [462, 490] on button "button" at bounding box center [451, 512] width 107 height 61
click at [519, 280] on button "f" at bounding box center [510, 269] width 42 height 42
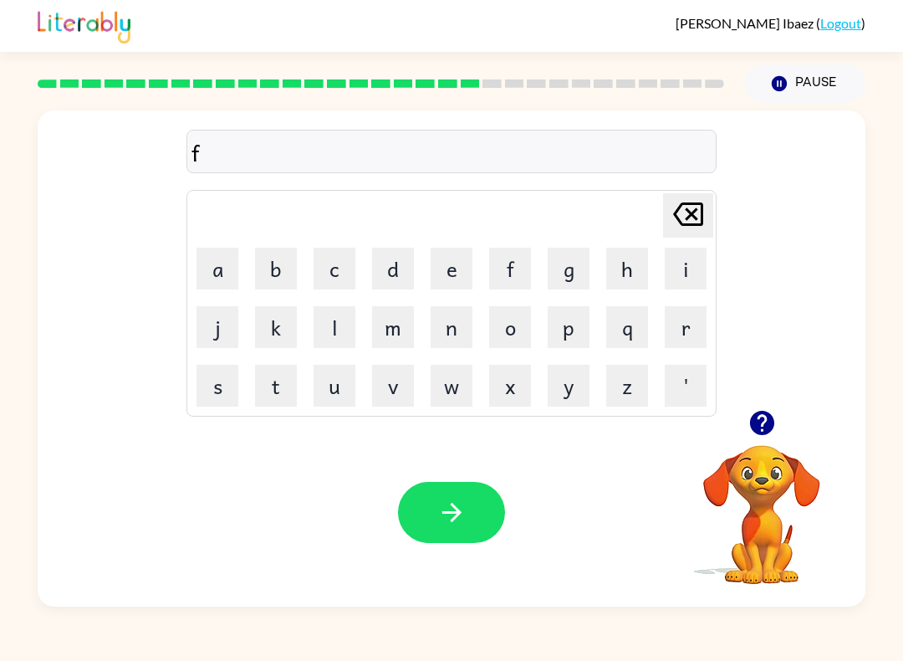
click at [510, 342] on button "o" at bounding box center [510, 327] width 42 height 42
click at [315, 338] on button "l" at bounding box center [335, 327] width 42 height 42
click at [314, 338] on button "l" at bounding box center [335, 327] width 42 height 42
click at [504, 325] on button "o" at bounding box center [510, 327] width 42 height 42
click at [455, 379] on button "w" at bounding box center [452, 386] width 42 height 42
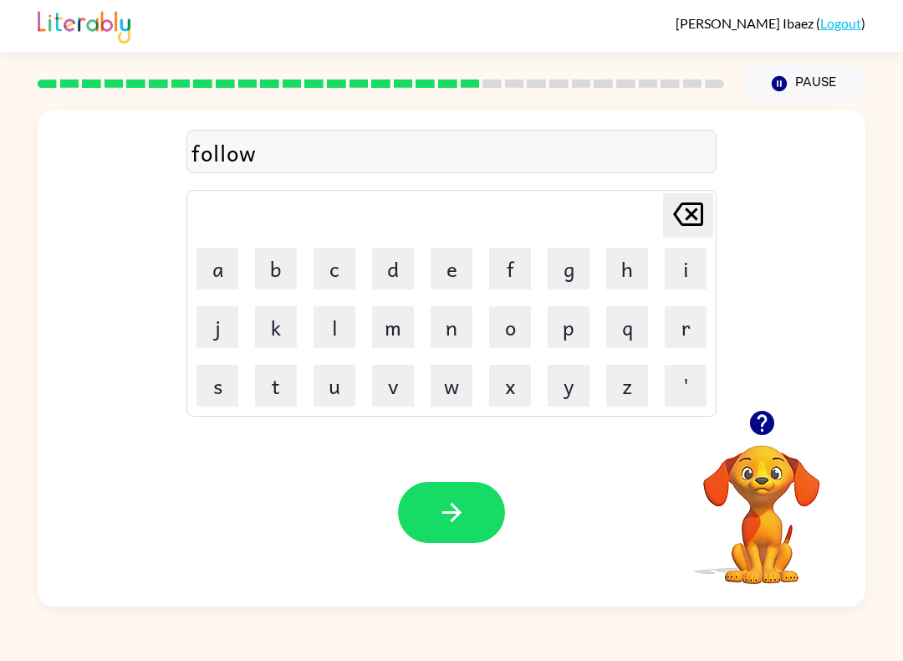
click at [460, 274] on button "e" at bounding box center [452, 269] width 42 height 42
click at [395, 268] on button "d" at bounding box center [393, 269] width 42 height 42
click at [470, 508] on button "button" at bounding box center [451, 512] width 107 height 61
click at [213, 393] on button "s" at bounding box center [218, 386] width 42 height 42
click at [454, 509] on icon "button" at bounding box center [451, 512] width 19 height 19
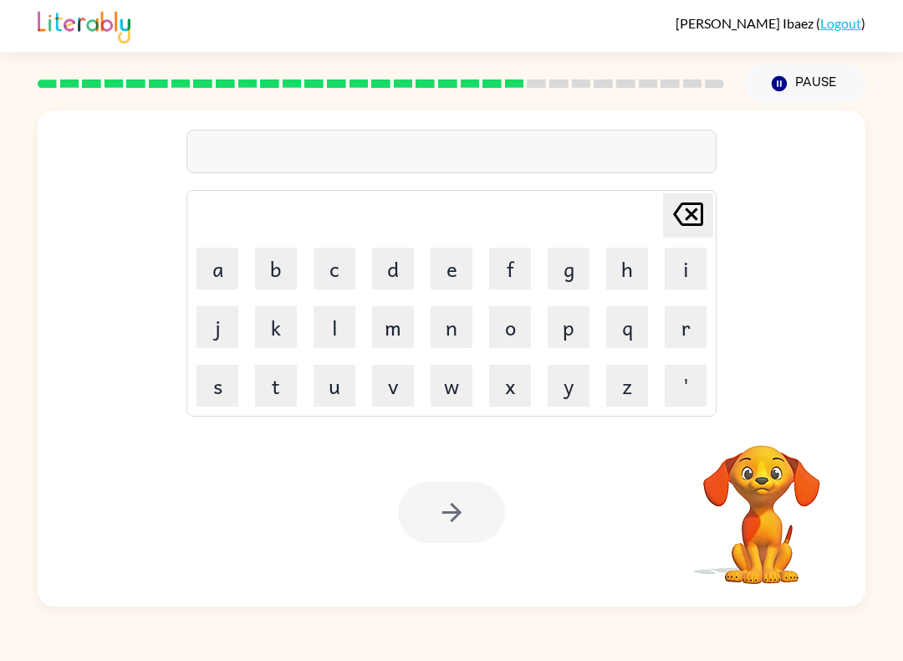
click at [200, 394] on button "s" at bounding box center [218, 386] width 42 height 42
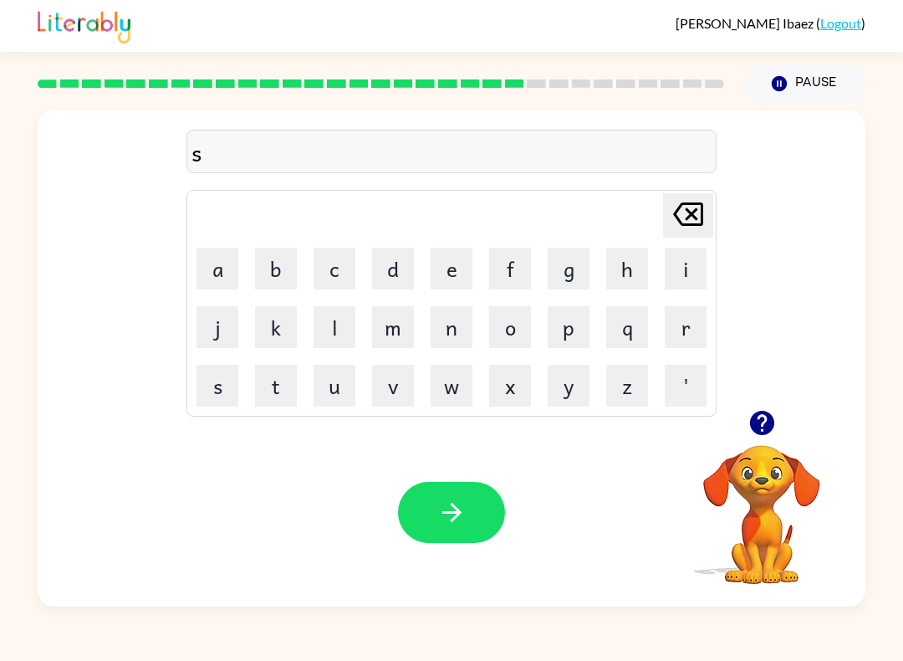
click at [340, 393] on button "u" at bounding box center [335, 386] width 42 height 42
click at [199, 398] on button "s" at bounding box center [218, 386] width 42 height 42
click at [275, 389] on button "t" at bounding box center [276, 386] width 42 height 42
click at [218, 284] on button "a" at bounding box center [218, 269] width 42 height 42
click at [448, 484] on button "button" at bounding box center [451, 512] width 107 height 61
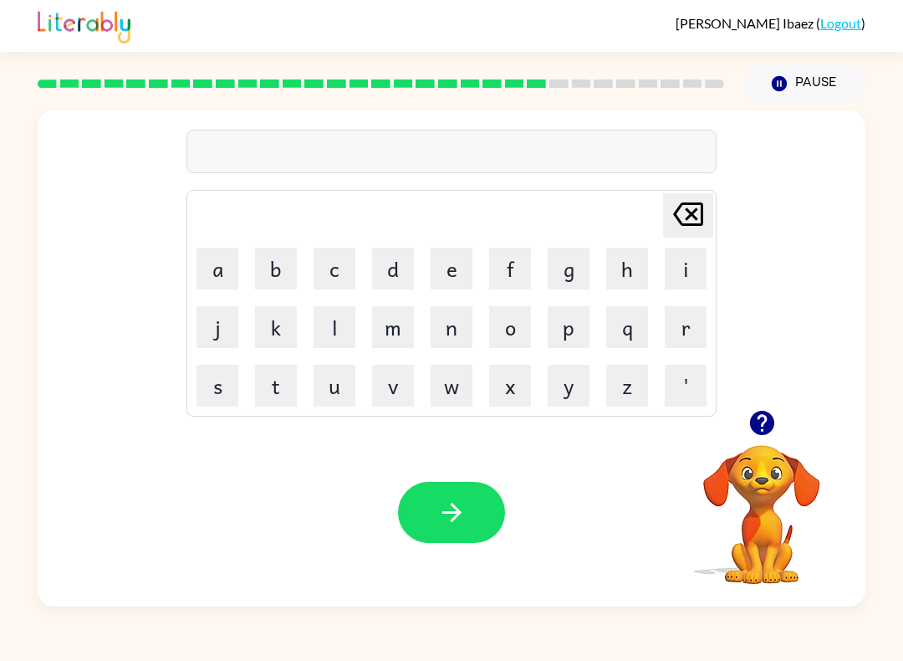
click at [507, 266] on button "f" at bounding box center [510, 269] width 42 height 42
click at [427, 515] on button "button" at bounding box center [451, 512] width 107 height 61
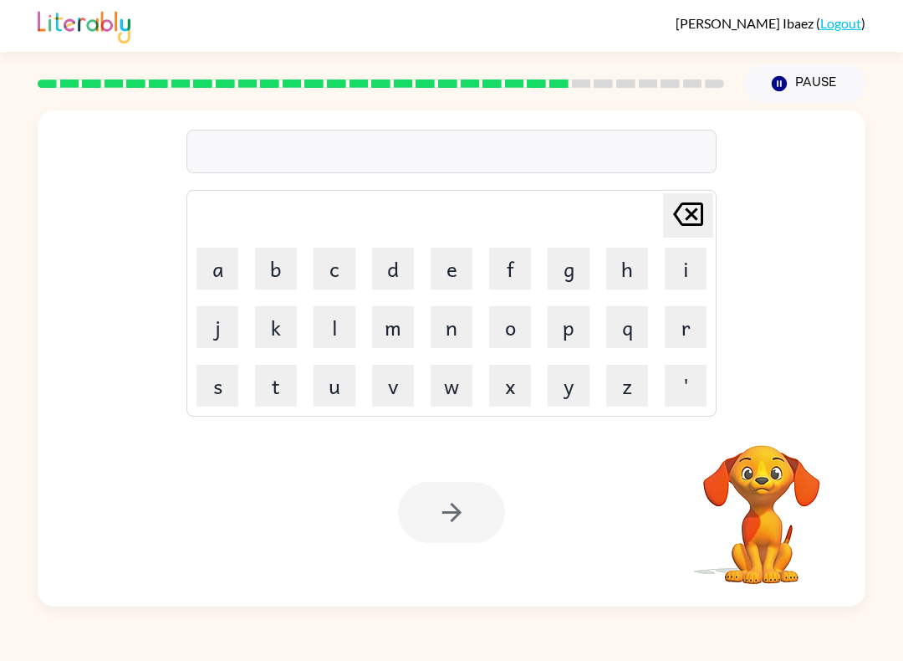
click at [692, 312] on button "r" at bounding box center [686, 327] width 42 height 42
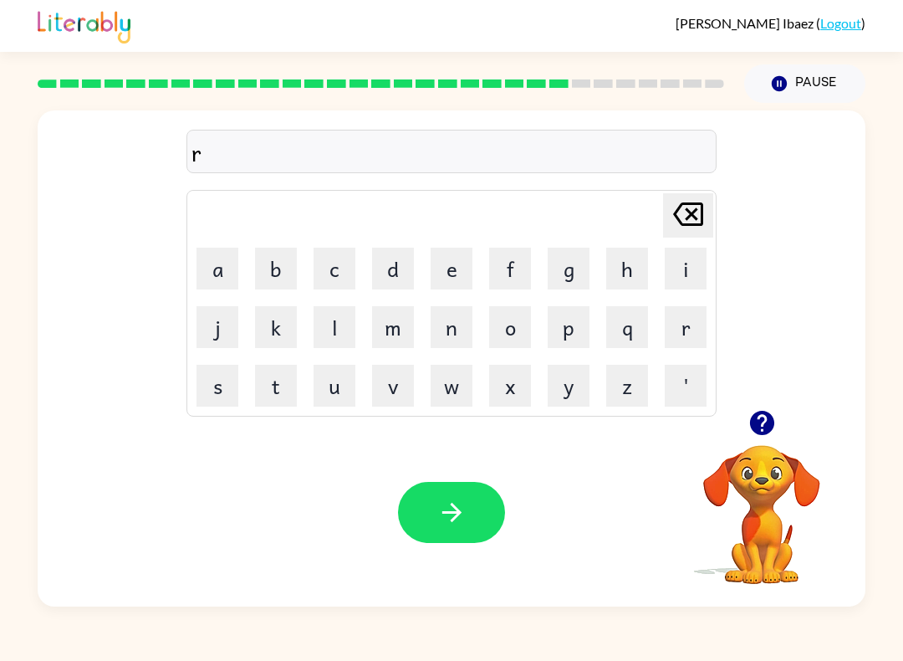
click at [446, 280] on button "e" at bounding box center [452, 269] width 42 height 42
click at [452, 511] on icon "button" at bounding box center [451, 512] width 29 height 29
click at [575, 262] on button "g" at bounding box center [569, 269] width 42 height 42
click at [511, 342] on button "o" at bounding box center [510, 327] width 42 height 42
click at [276, 274] on button "b" at bounding box center [276, 269] width 42 height 42
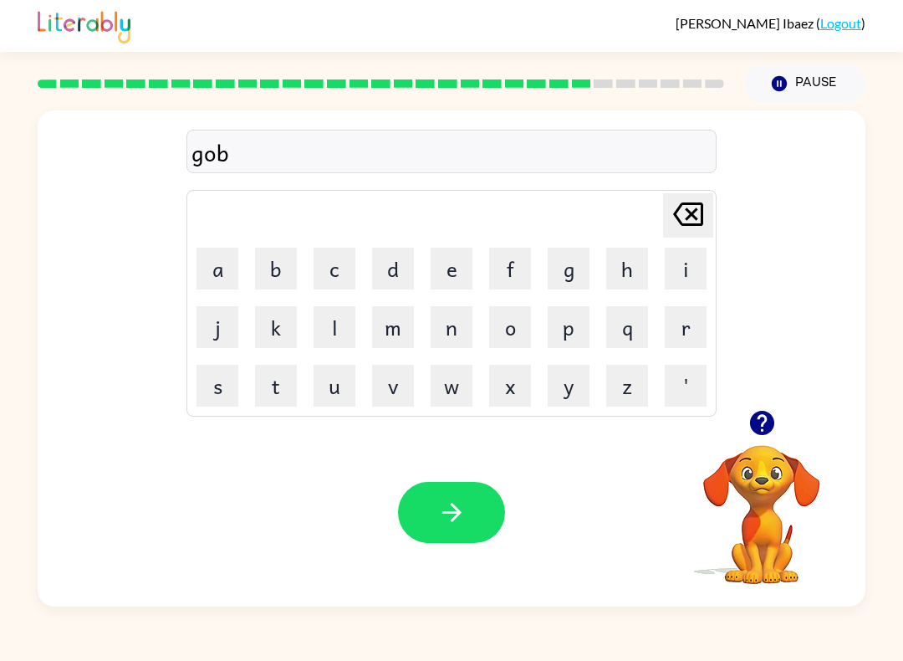
click at [330, 331] on button "l" at bounding box center [335, 327] width 42 height 42
click at [447, 345] on button "n" at bounding box center [452, 327] width 42 height 42
click at [420, 493] on button "button" at bounding box center [451, 512] width 107 height 61
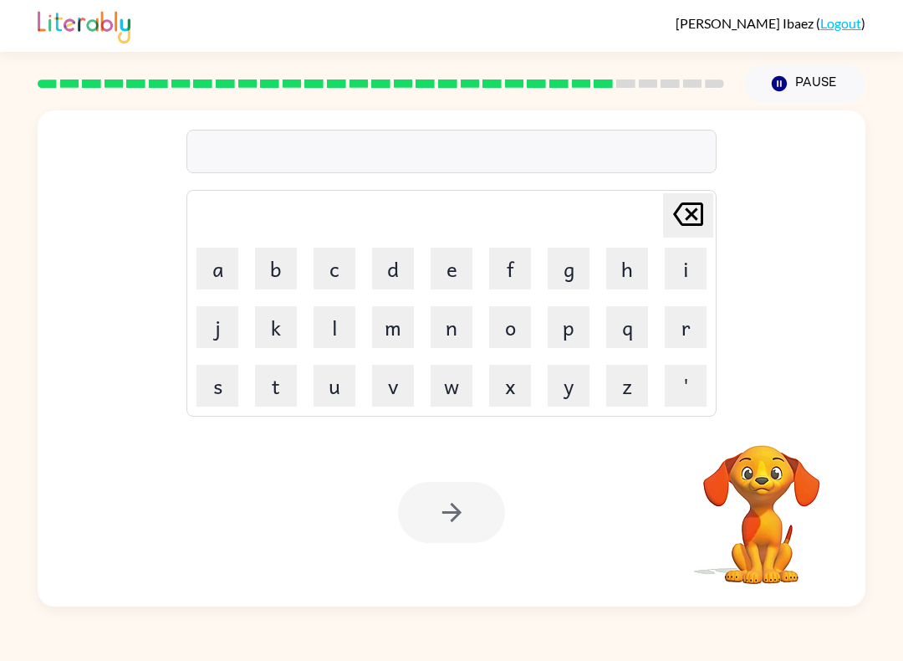
click at [345, 324] on button "l" at bounding box center [335, 327] width 42 height 42
click at [421, 528] on div at bounding box center [451, 512] width 107 height 61
click at [420, 528] on div at bounding box center [451, 512] width 107 height 61
click at [419, 524] on div at bounding box center [451, 512] width 107 height 61
click at [424, 511] on div at bounding box center [451, 512] width 107 height 61
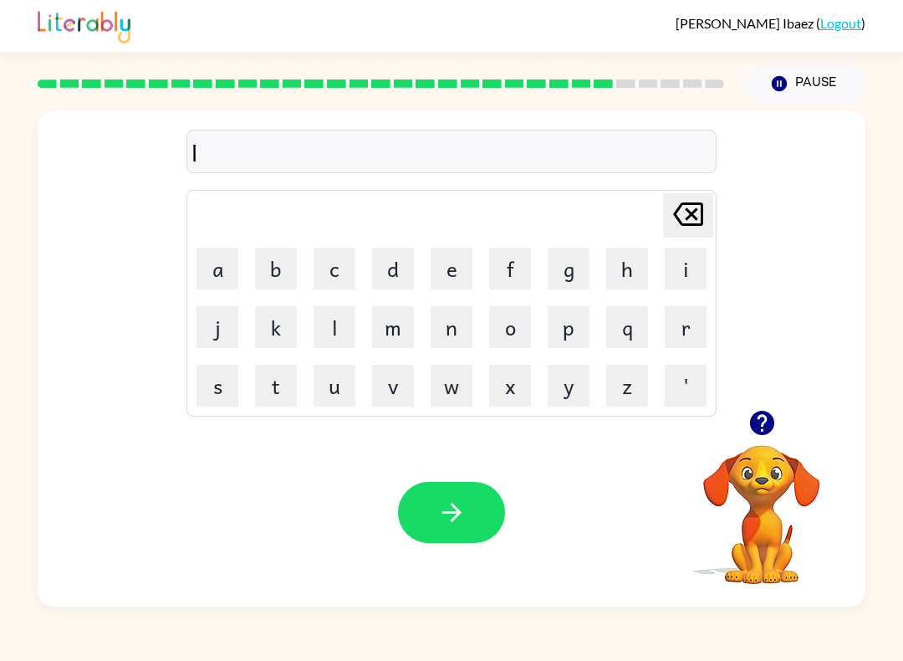
click at [422, 507] on button "button" at bounding box center [451, 512] width 107 height 61
click at [563, 336] on button "p" at bounding box center [569, 327] width 42 height 42
click at [679, 276] on button "i" at bounding box center [686, 269] width 42 height 42
click at [445, 268] on button "e" at bounding box center [452, 269] width 42 height 42
click at [682, 330] on button "r" at bounding box center [686, 327] width 42 height 42
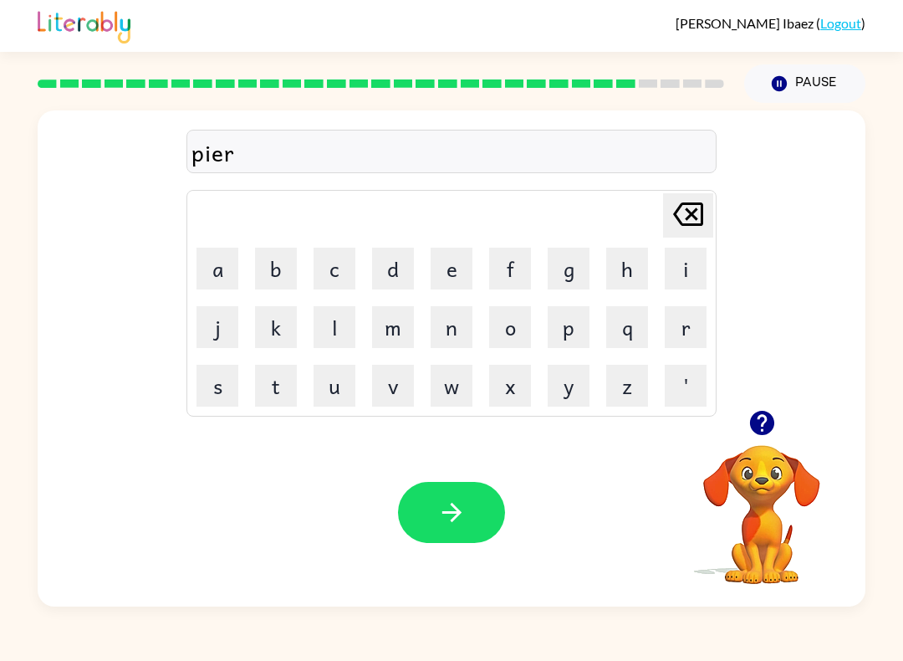
click at [342, 279] on button "c" at bounding box center [335, 269] width 42 height 42
click at [460, 543] on button "button" at bounding box center [451, 512] width 107 height 61
click at [456, 518] on div at bounding box center [451, 512] width 107 height 61
click at [274, 377] on button "t" at bounding box center [276, 386] width 42 height 42
click at [472, 504] on button "button" at bounding box center [451, 512] width 107 height 61
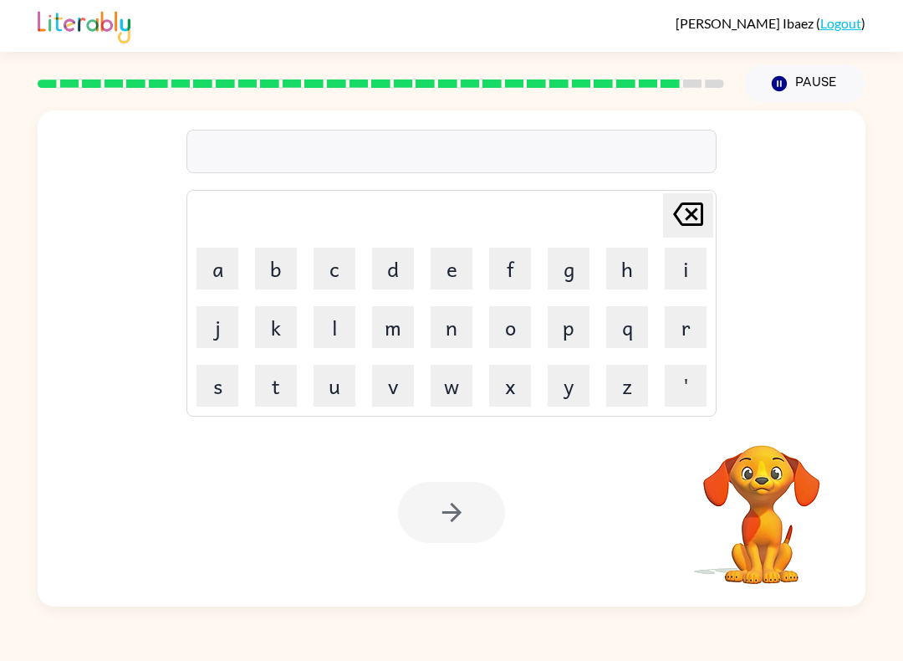
click at [213, 399] on button "s" at bounding box center [218, 386] width 42 height 42
click at [692, 274] on button "i" at bounding box center [686, 269] width 42 height 42
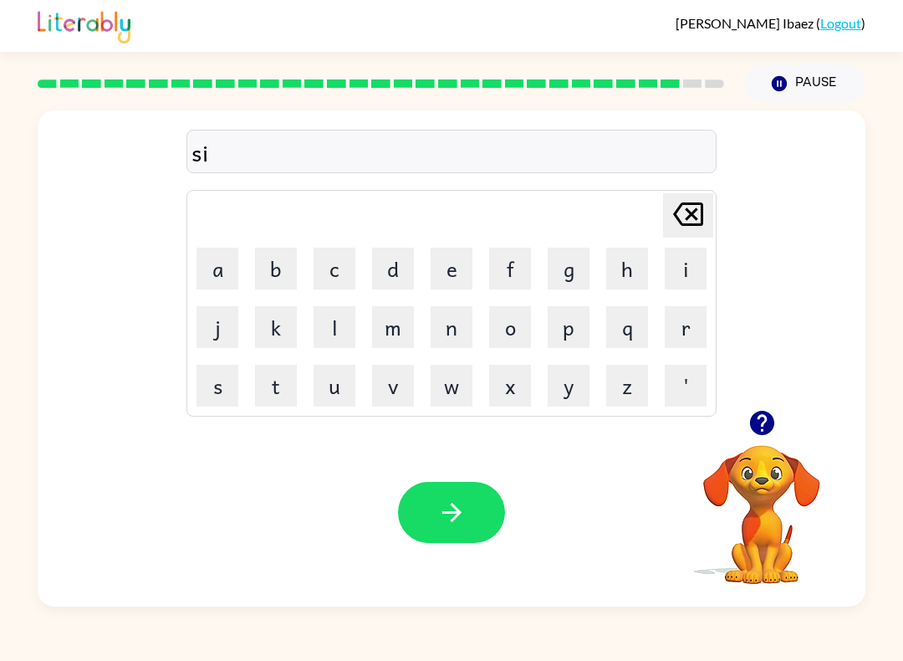
click at [340, 333] on button "l" at bounding box center [335, 327] width 42 height 42
click at [345, 402] on button "u" at bounding box center [335, 386] width 42 height 42
click at [447, 280] on button "e" at bounding box center [452, 269] width 42 height 42
click at [479, 490] on button "button" at bounding box center [451, 512] width 107 height 61
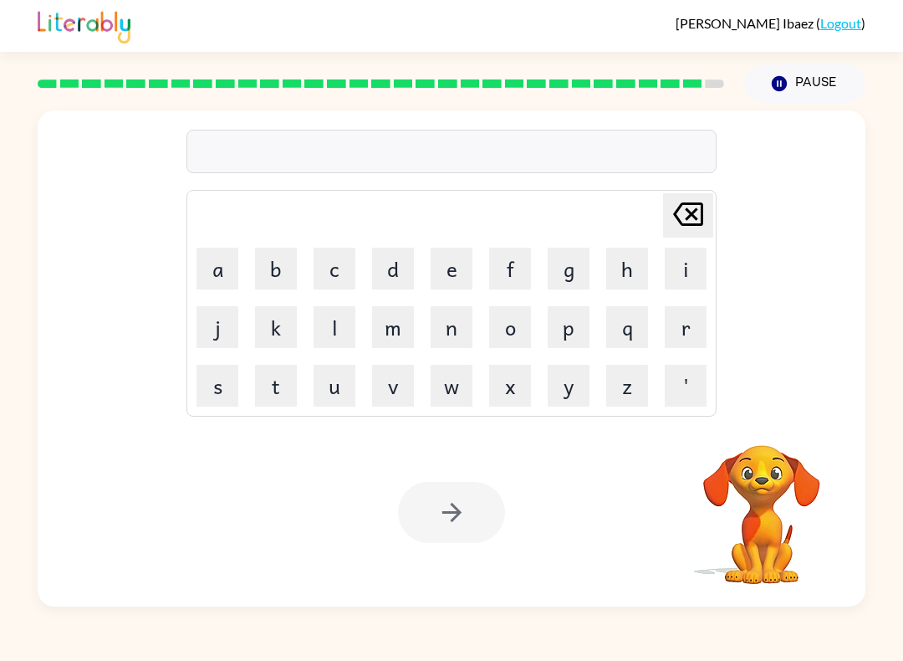
click at [780, 563] on video "Your browser must support playing .mp4 files to use Literably. Please try using…" at bounding box center [761, 502] width 167 height 167
click at [780, 562] on video "Your browser must support playing .mp4 files to use Literably. Please try using…" at bounding box center [761, 502] width 167 height 167
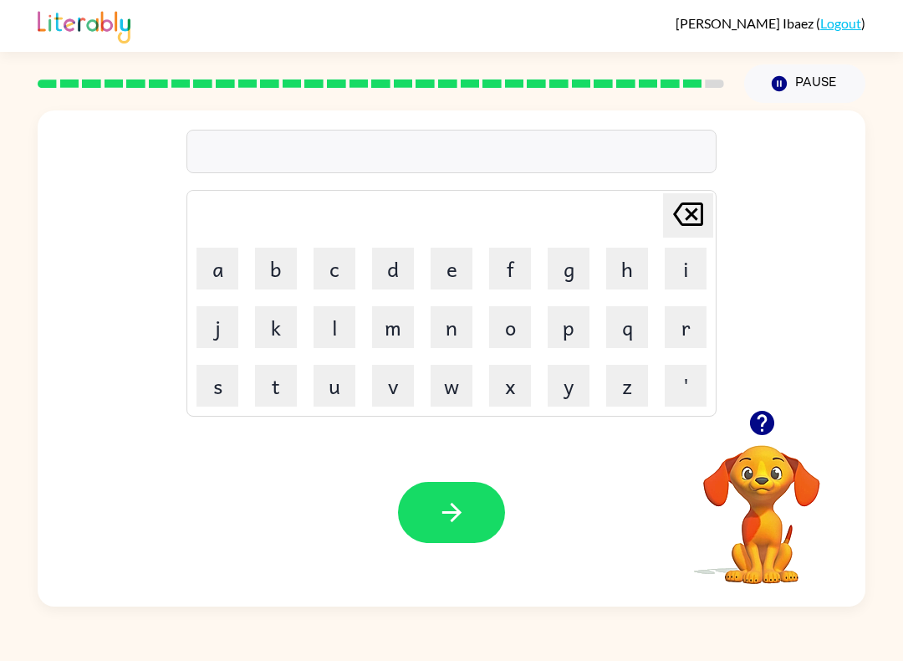
click at [341, 379] on button "u" at bounding box center [335, 386] width 42 height 42
click at [463, 325] on button "n" at bounding box center [452, 327] width 42 height 42
click at [221, 280] on button "a" at bounding box center [218, 269] width 42 height 42
click at [458, 488] on button "button" at bounding box center [451, 512] width 107 height 61
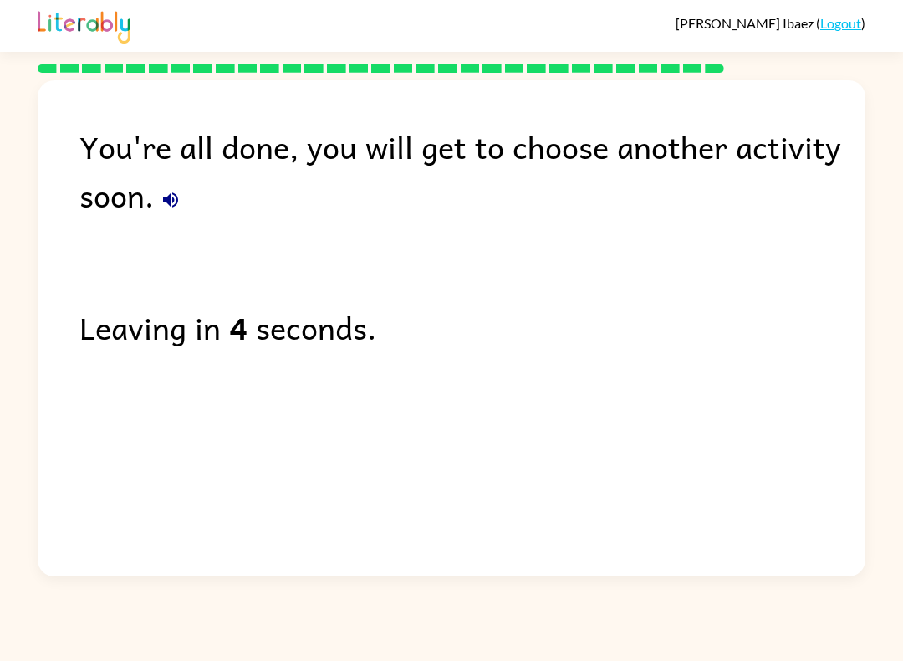
click at [423, 459] on div "You're all done, you will get to choose another activity soon. Leaving in 4 sec…" at bounding box center [452, 324] width 828 height 488
